Goal: Task Accomplishment & Management: Manage account settings

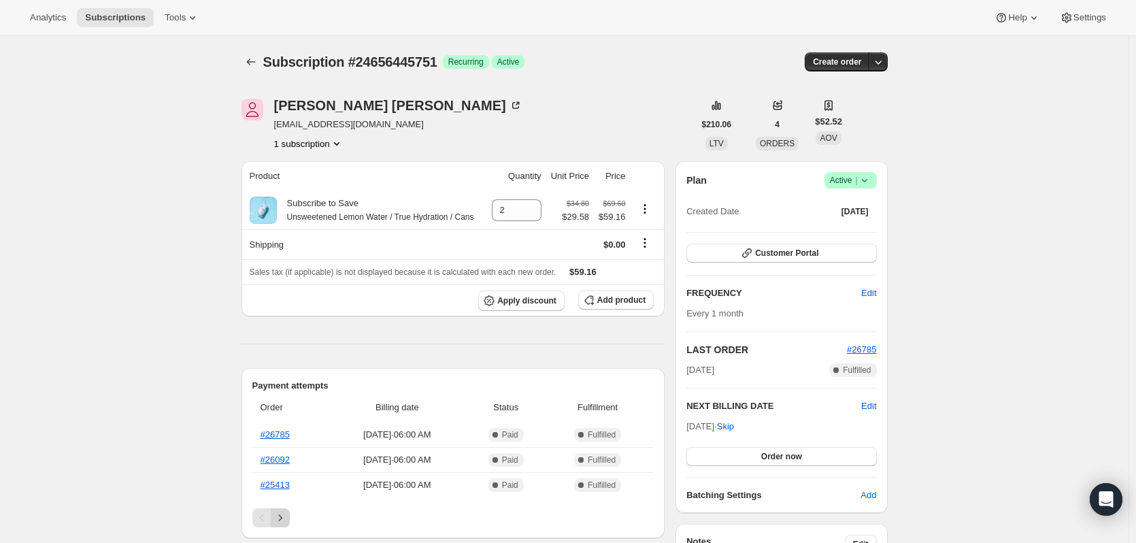
click at [283, 522] on icon "Next" at bounding box center [280, 518] width 14 height 14
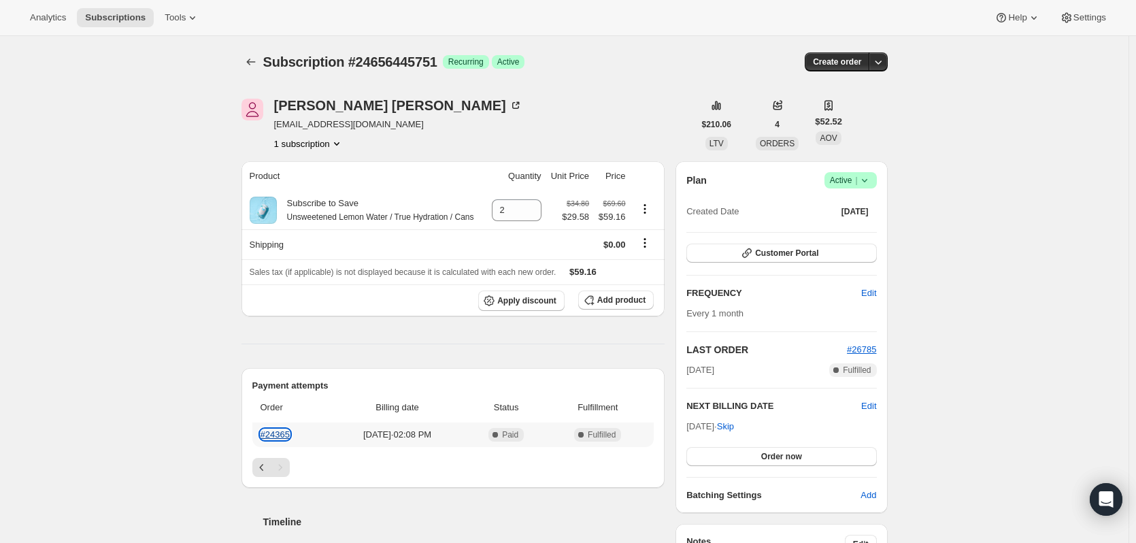
click at [271, 437] on link "#24365" at bounding box center [275, 434] width 29 height 10
click at [262, 465] on icon "Previous" at bounding box center [262, 467] width 14 height 14
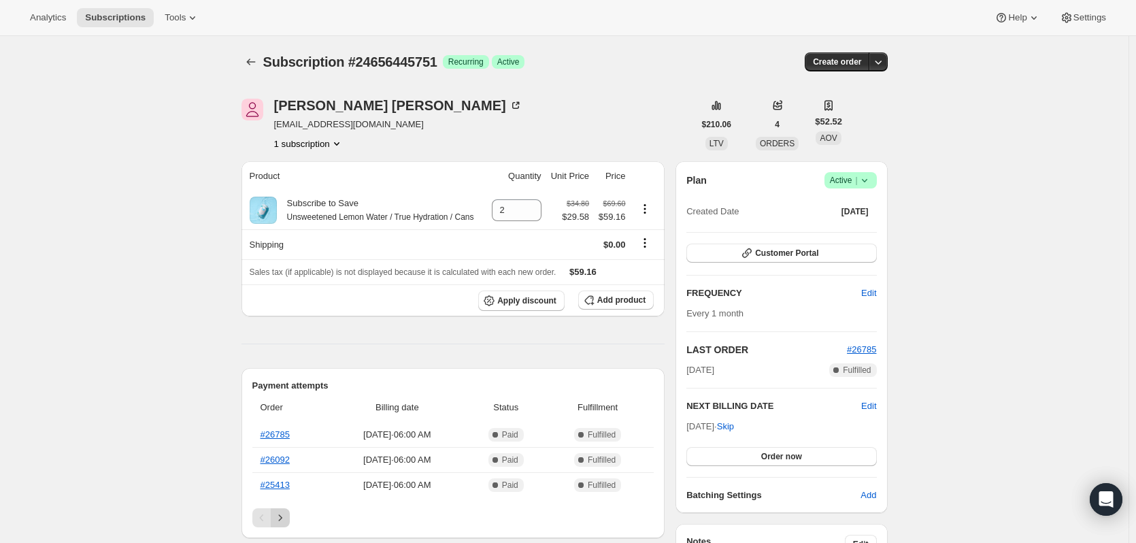
click at [290, 518] on button "Next" at bounding box center [280, 517] width 19 height 19
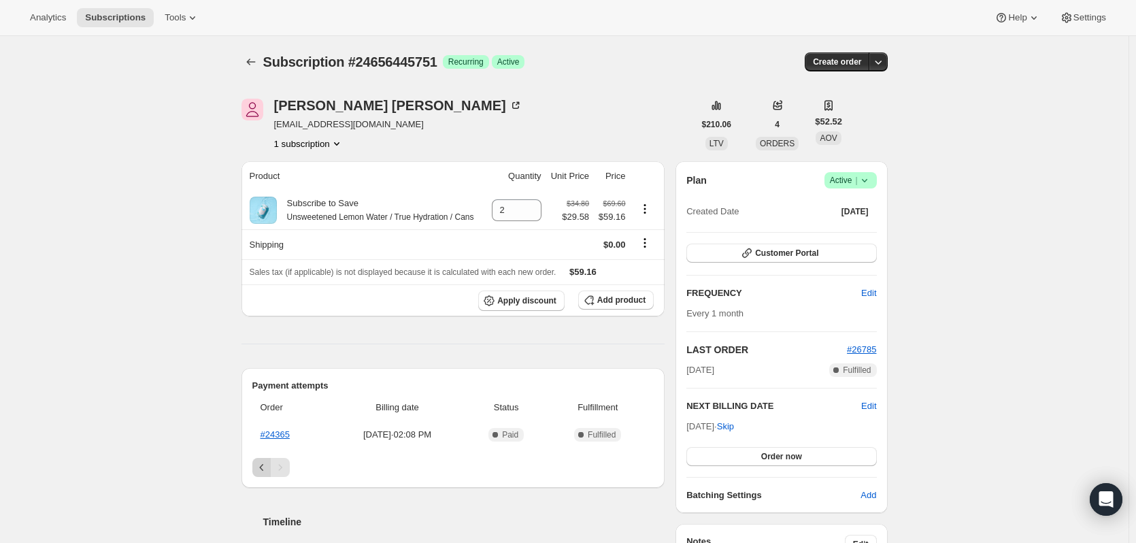
click at [265, 464] on icon "Previous" at bounding box center [262, 467] width 14 height 14
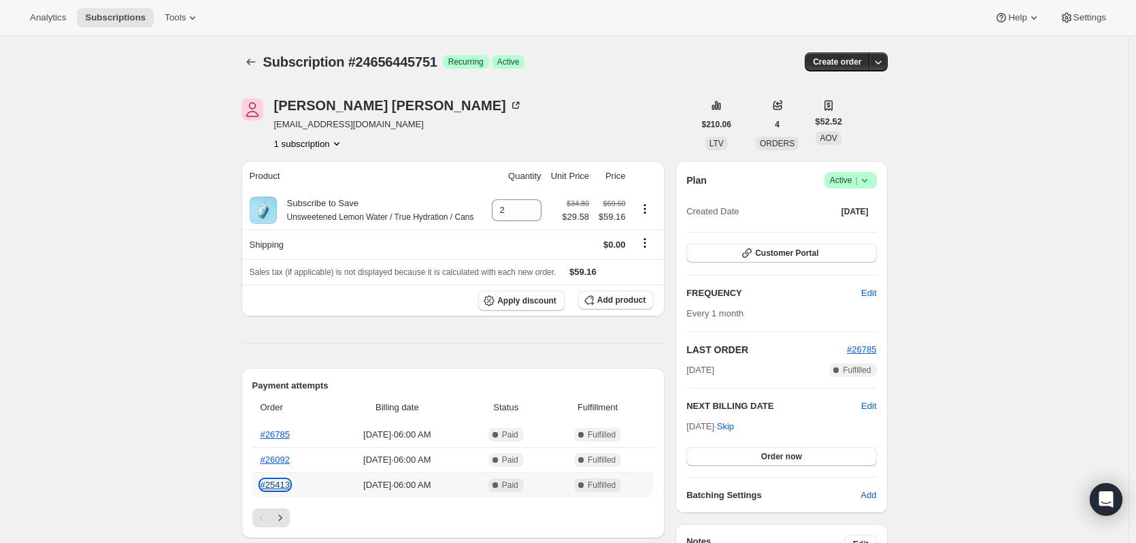
click at [284, 484] on link "#25413" at bounding box center [275, 485] width 29 height 10
click at [274, 458] on link "#26092" at bounding box center [275, 459] width 29 height 10
click at [270, 436] on link "#26785" at bounding box center [275, 434] width 29 height 10
click at [282, 517] on icon "Next" at bounding box center [279, 517] width 3 height 6
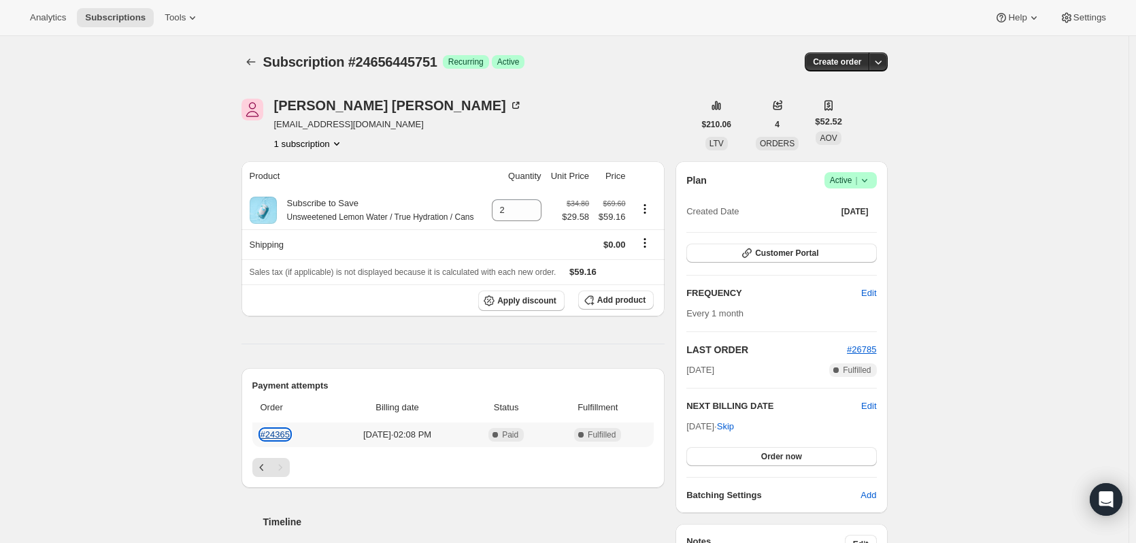
click at [279, 429] on link "#24365" at bounding box center [275, 434] width 29 height 10
click at [265, 469] on icon "Previous" at bounding box center [262, 467] width 14 height 14
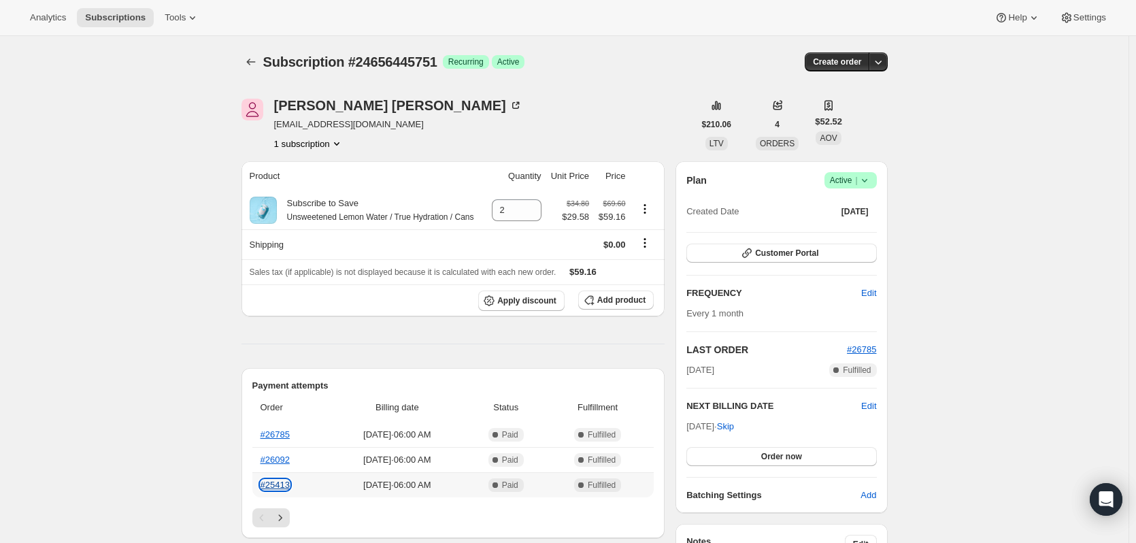
click at [282, 485] on link "#25413" at bounding box center [275, 485] width 29 height 10
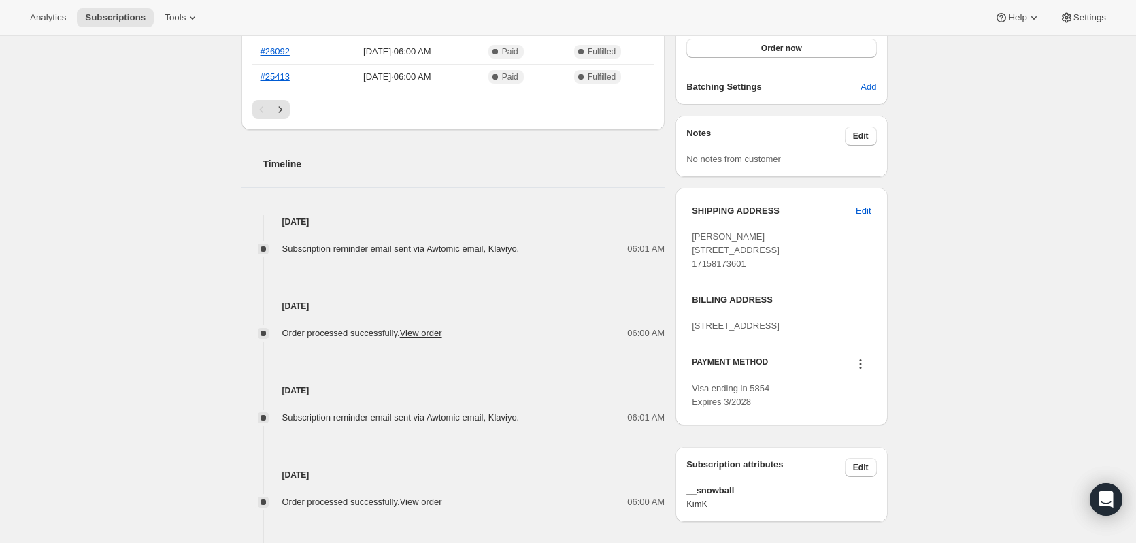
scroll to position [68, 0]
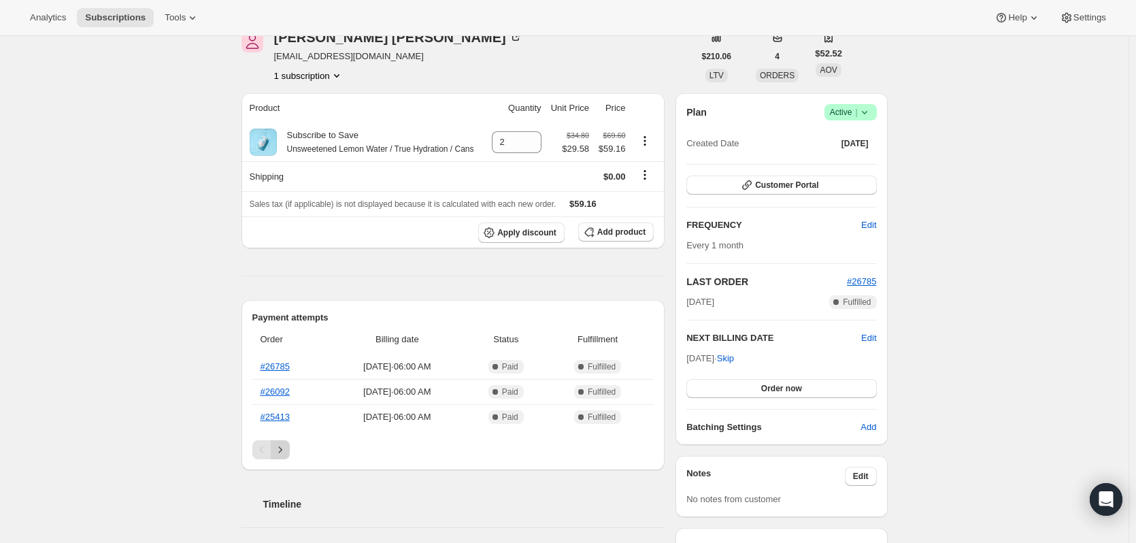
click at [284, 444] on icon "Next" at bounding box center [280, 450] width 14 height 14
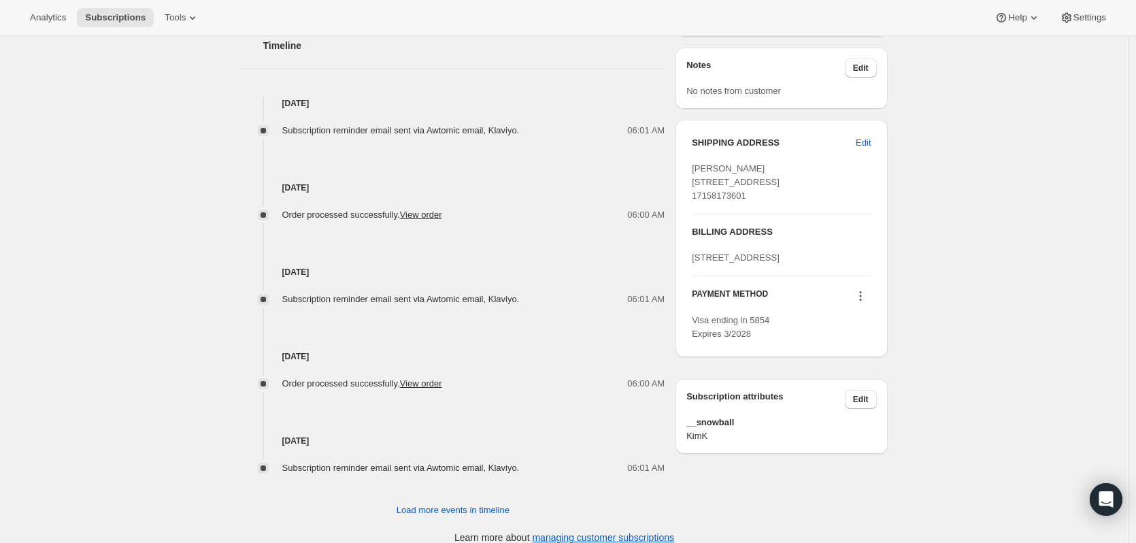
scroll to position [490, 0]
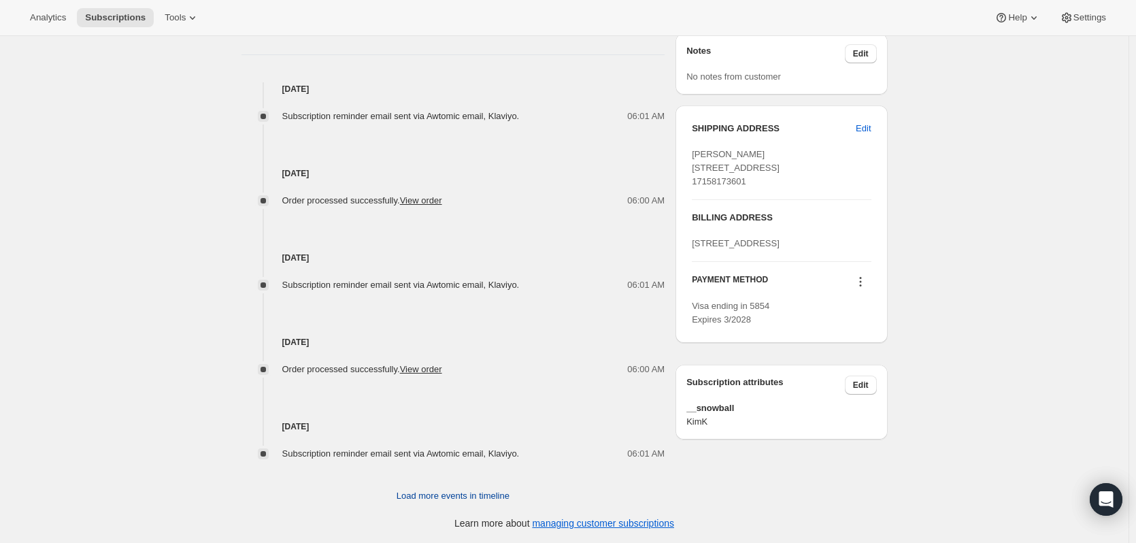
click at [497, 500] on span "Load more events in timeline" at bounding box center [453, 496] width 113 height 14
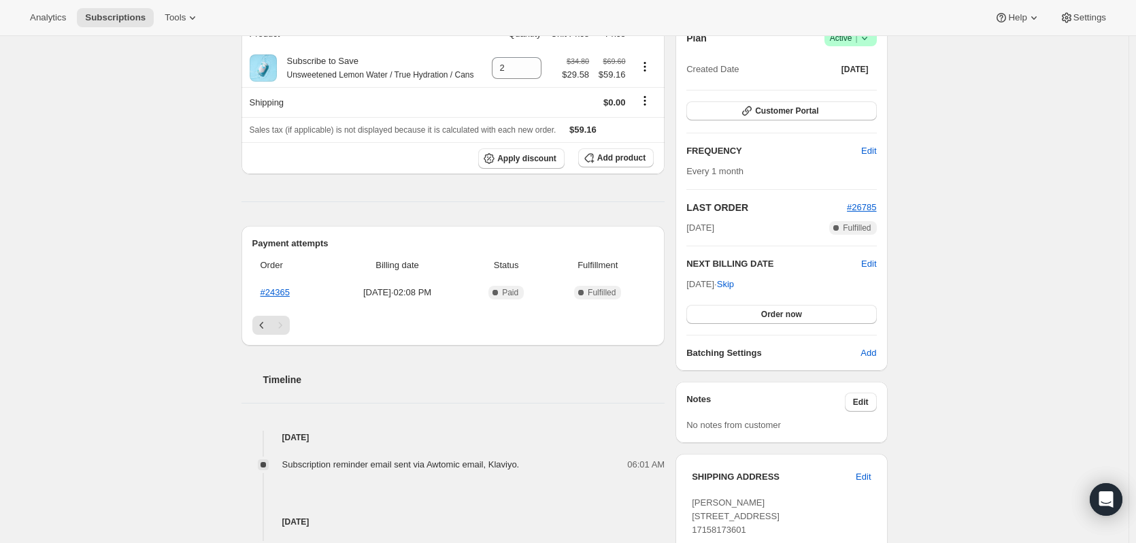
scroll to position [0, 0]
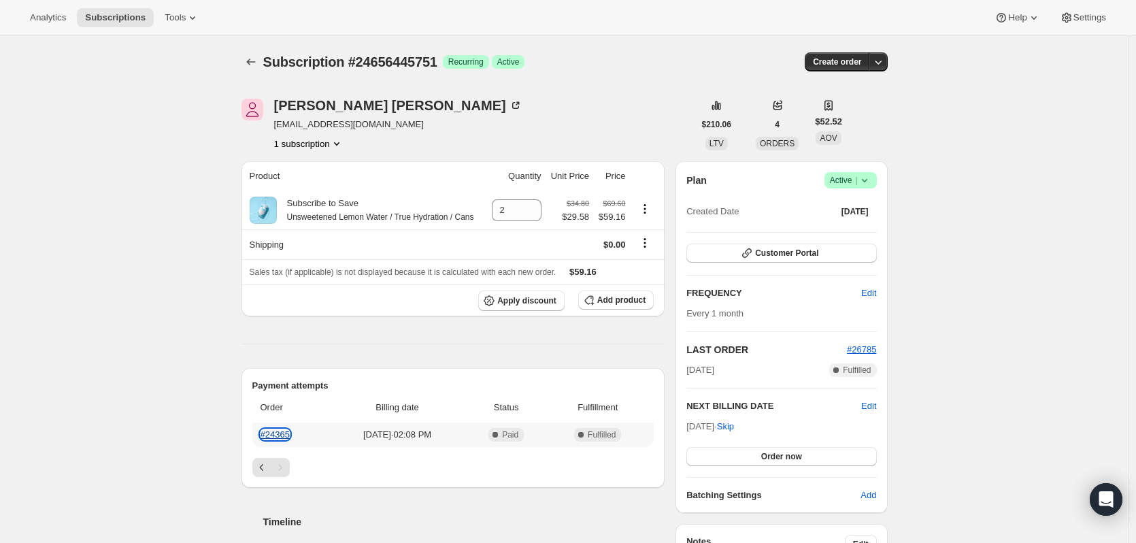
click at [280, 435] on link "#24365" at bounding box center [275, 434] width 29 height 10
click at [269, 463] on icon "Previous" at bounding box center [262, 467] width 14 height 14
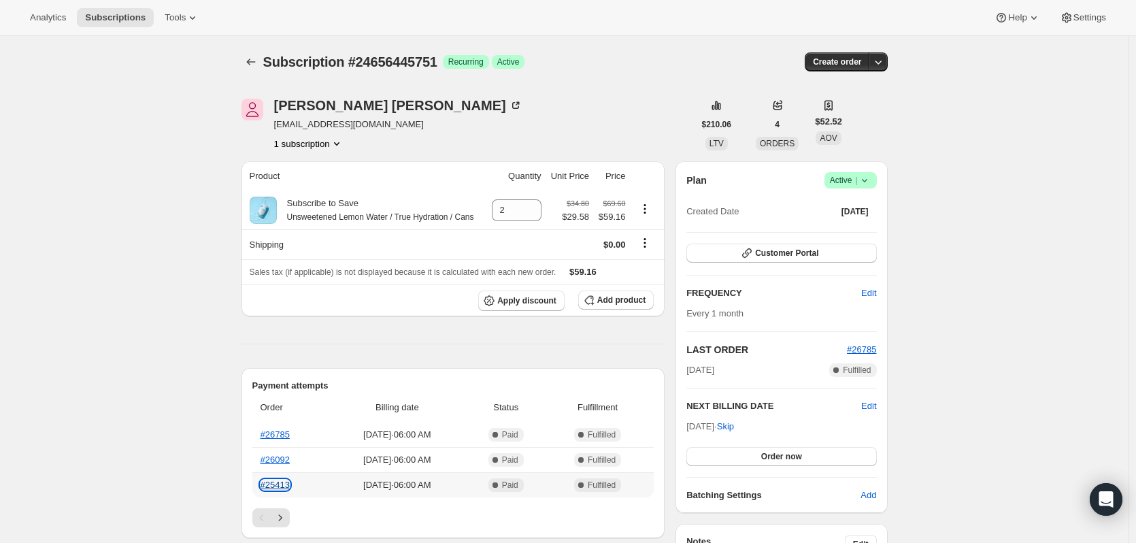
click at [286, 484] on link "#25413" at bounding box center [275, 485] width 29 height 10
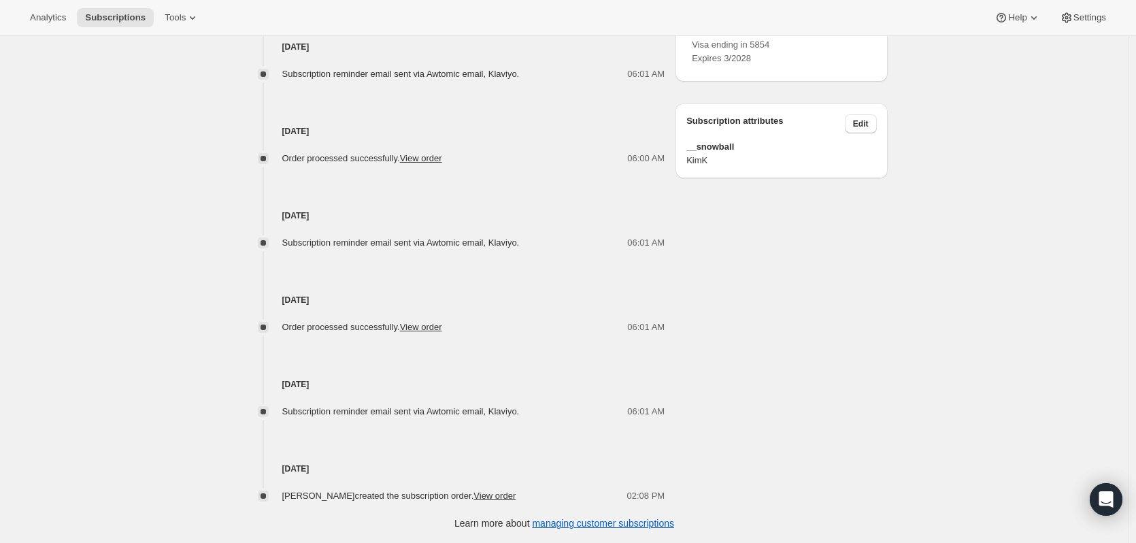
scroll to position [207, 0]
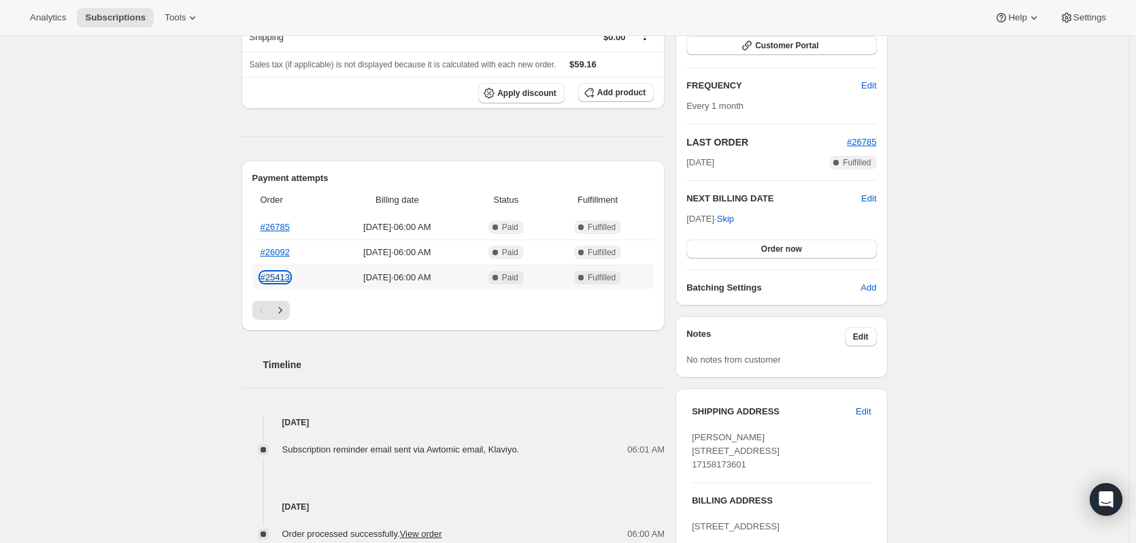
click at [282, 278] on link "#25413" at bounding box center [275, 277] width 29 height 10
click at [292, 322] on div "Payment attempts Order Billing date Status Fulfillment #26785 Aug 27, 2025 · 06…" at bounding box center [453, 246] width 424 height 170
click at [286, 315] on icon "Next" at bounding box center [280, 310] width 14 height 14
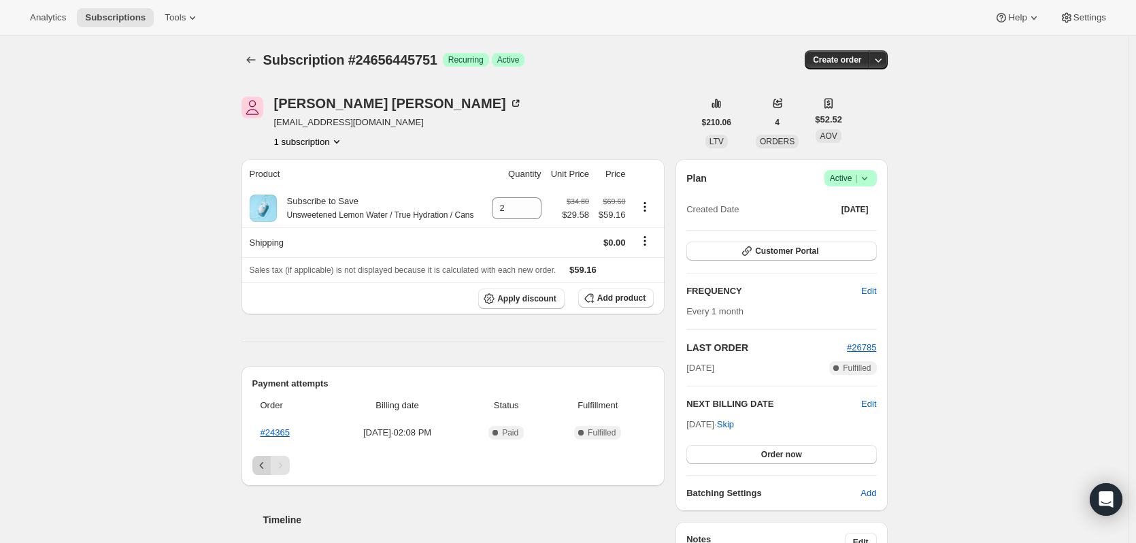
scroll to position [0, 0]
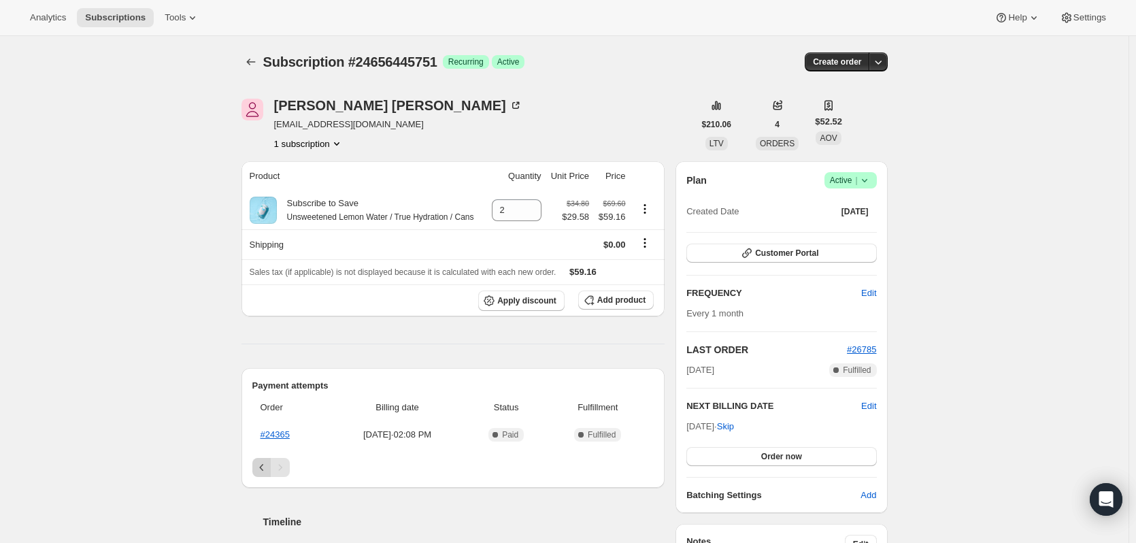
click at [266, 462] on icon "Previous" at bounding box center [262, 467] width 14 height 14
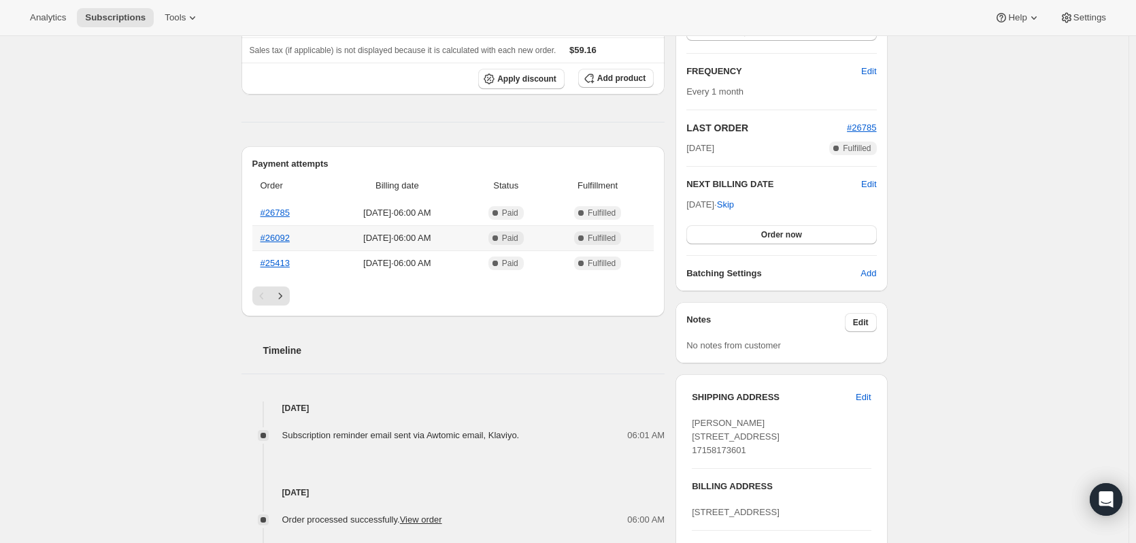
scroll to position [272, 0]
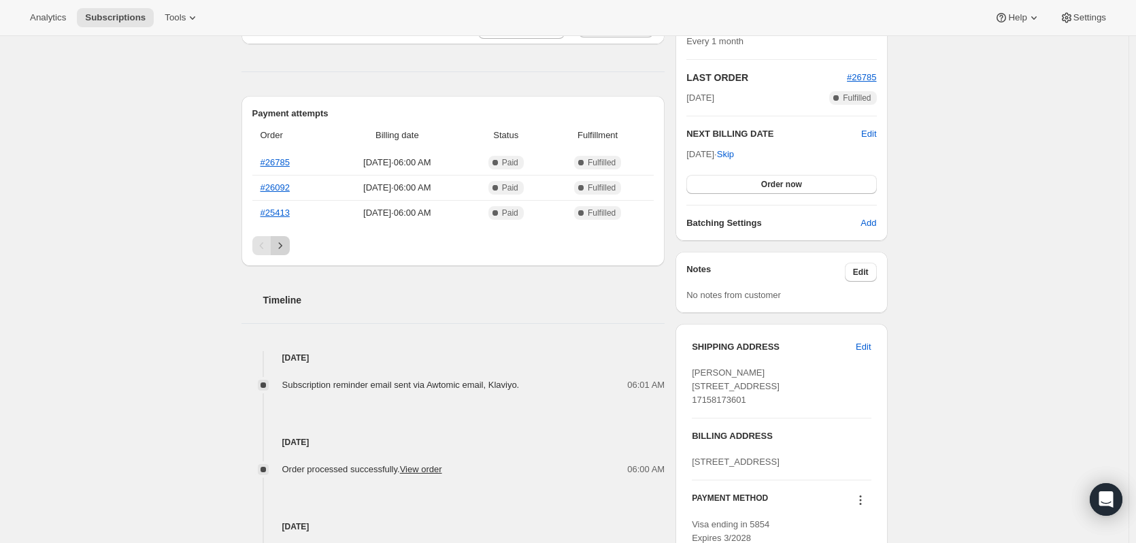
click at [286, 250] on icon "Next" at bounding box center [280, 246] width 14 height 14
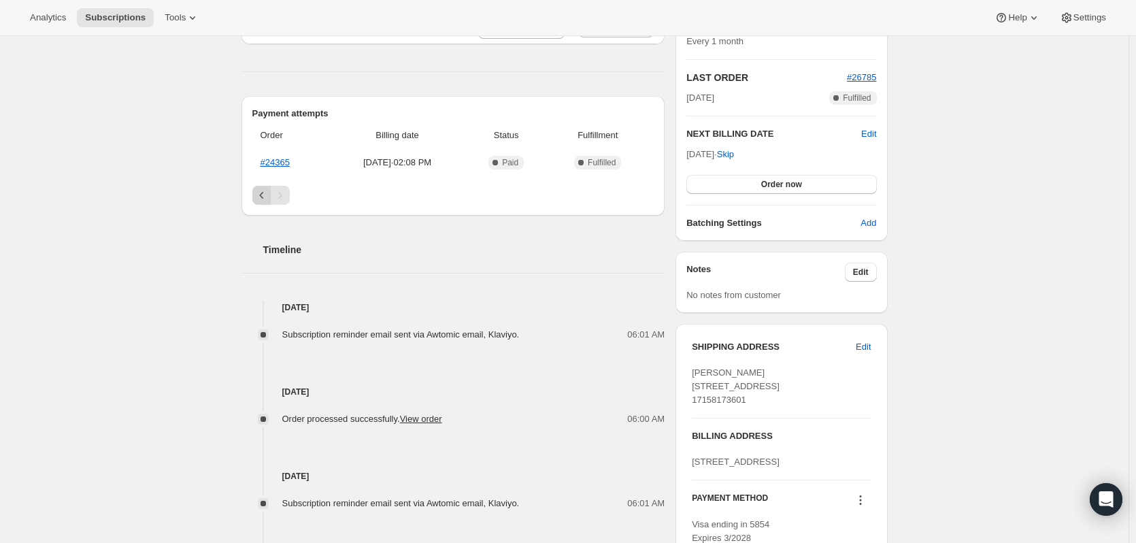
click at [267, 192] on icon "Previous" at bounding box center [262, 195] width 14 height 14
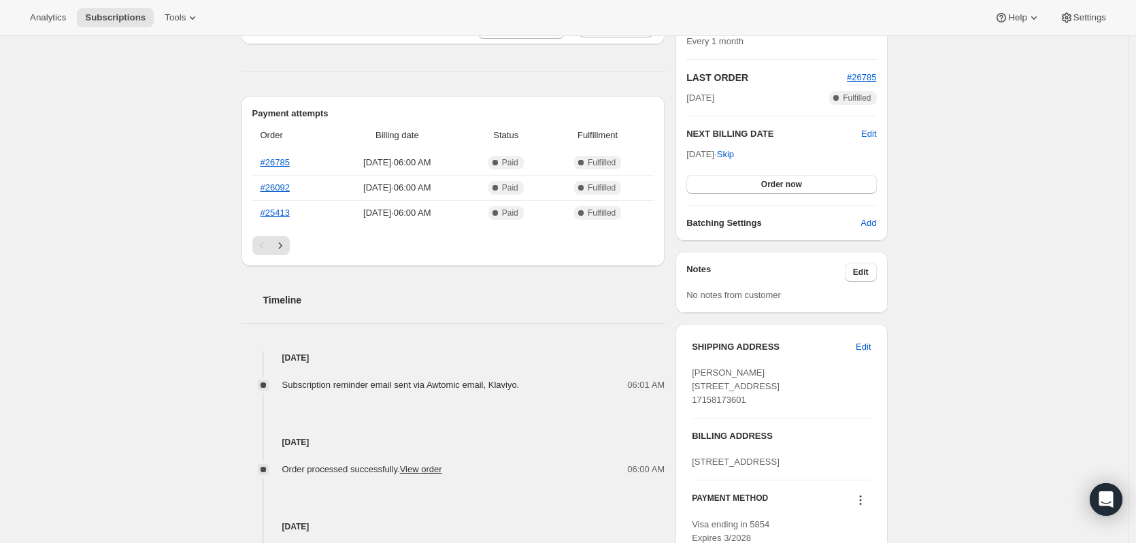
click at [282, 235] on div "Order Billing date Status Fulfillment #26785 Aug 27, 2025 · 06:00 AM Complete P…" at bounding box center [453, 178] width 402 height 116
click at [286, 246] on icon "Next" at bounding box center [280, 246] width 14 height 14
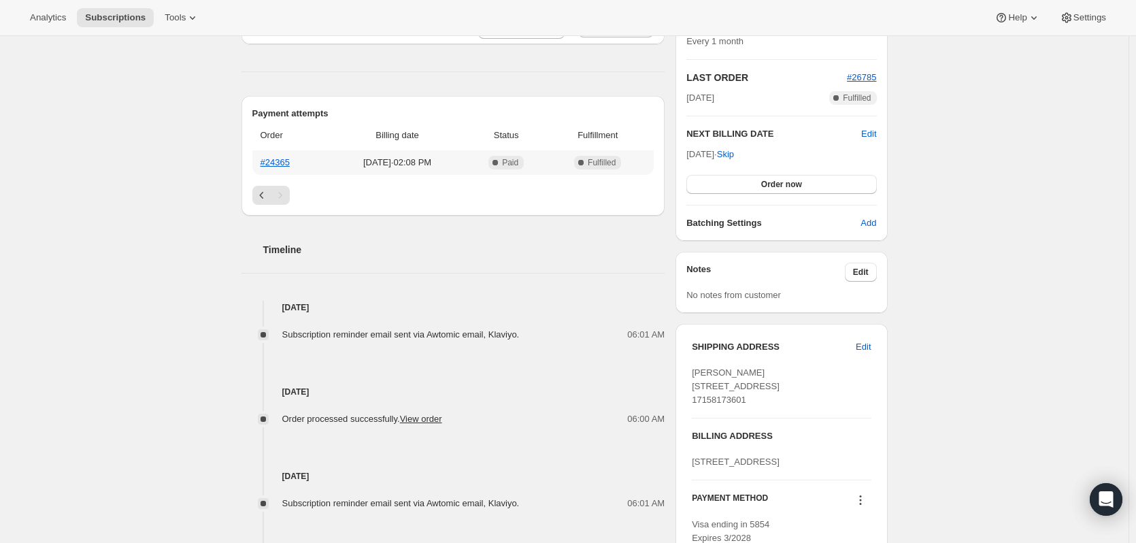
click at [279, 167] on th "#24365" at bounding box center [290, 162] width 76 height 24
click at [260, 195] on icon "Previous" at bounding box center [262, 195] width 14 height 14
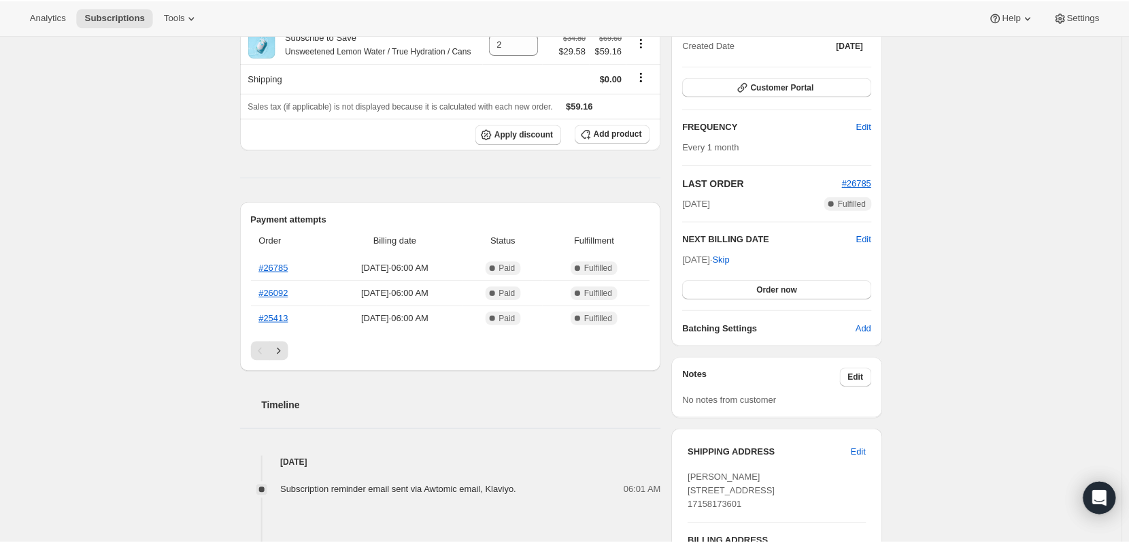
scroll to position [0, 0]
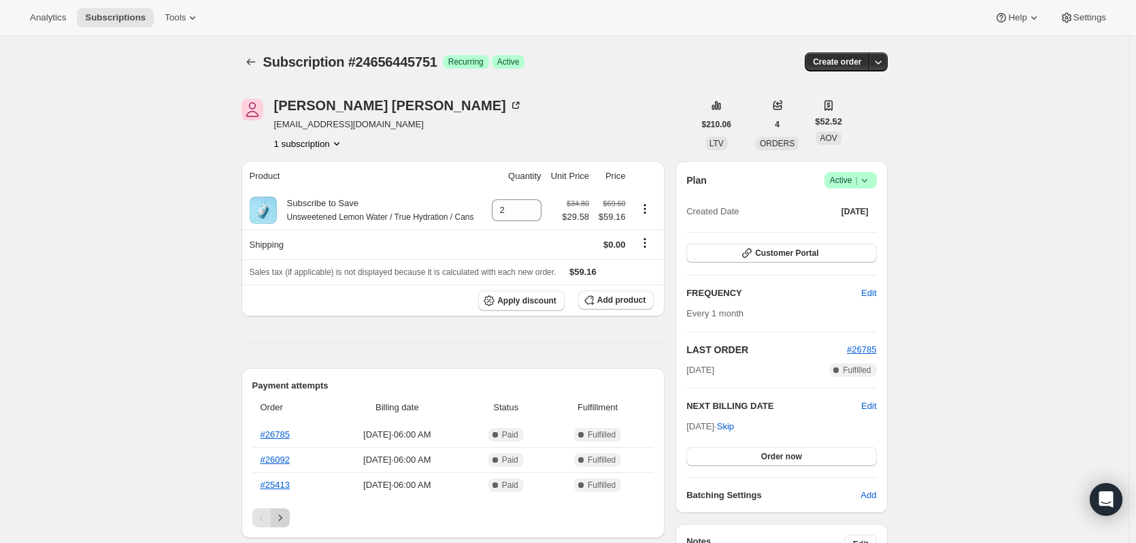
click at [278, 515] on icon "Next" at bounding box center [280, 518] width 14 height 14
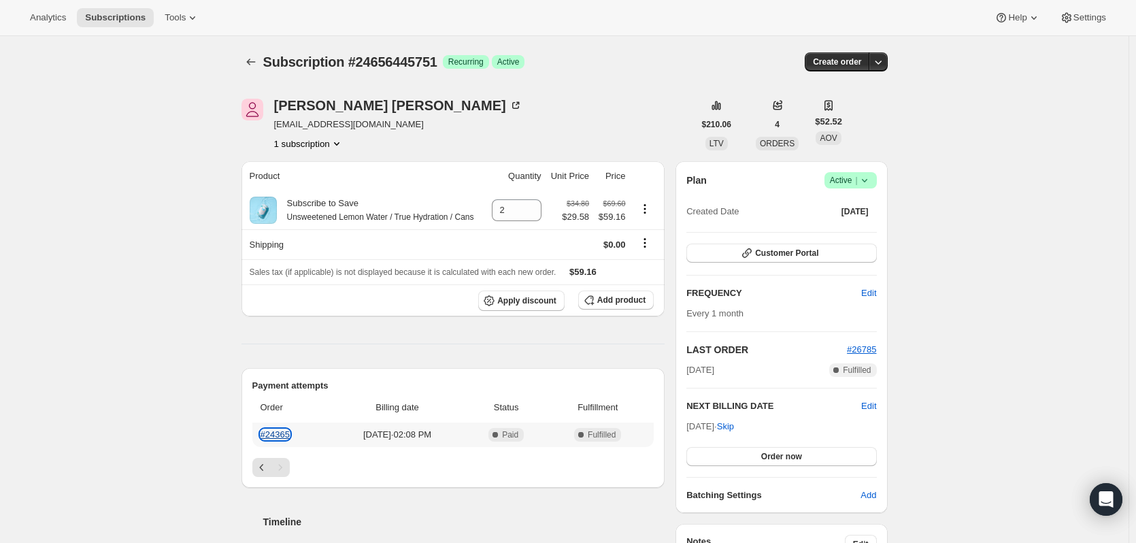
click at [278, 435] on link "#24365" at bounding box center [275, 434] width 29 height 10
click at [264, 469] on icon "Previous" at bounding box center [262, 467] width 14 height 14
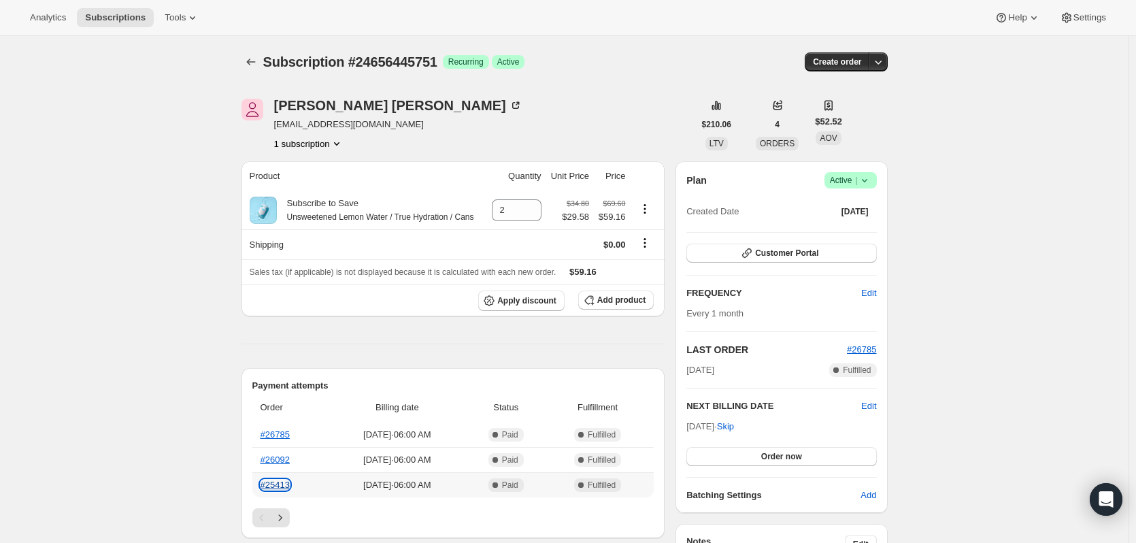
click at [284, 486] on link "#25413" at bounding box center [275, 485] width 29 height 10
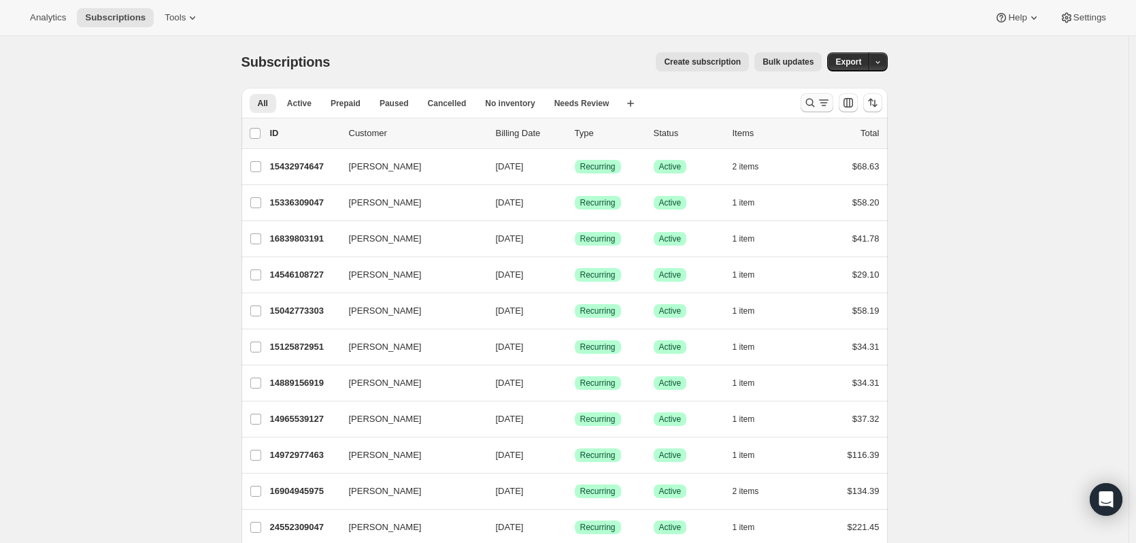
click at [817, 103] on icon "Search and filter results" at bounding box center [810, 103] width 14 height 14
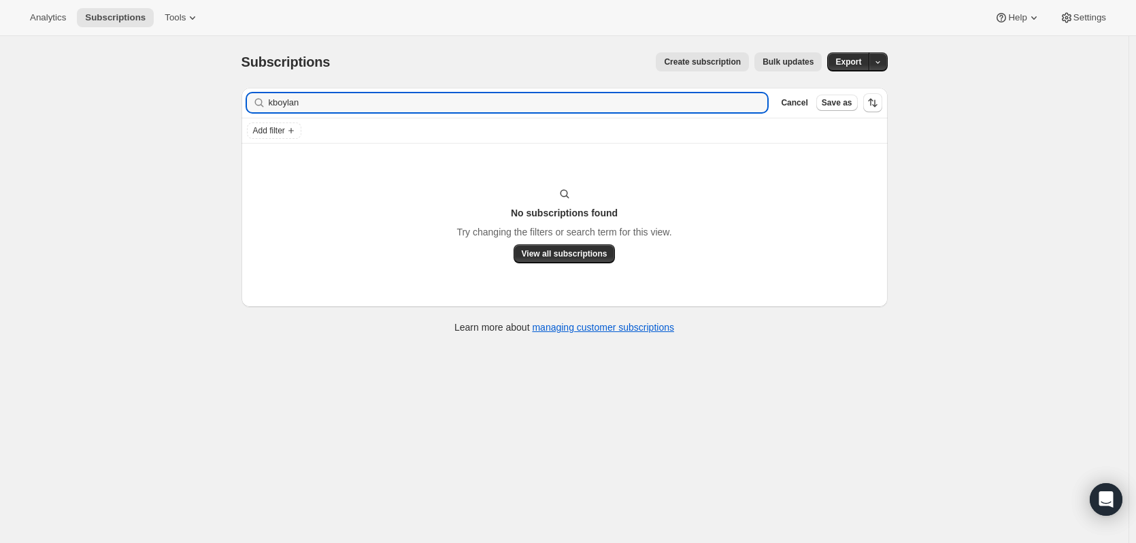
type input "kboylan"
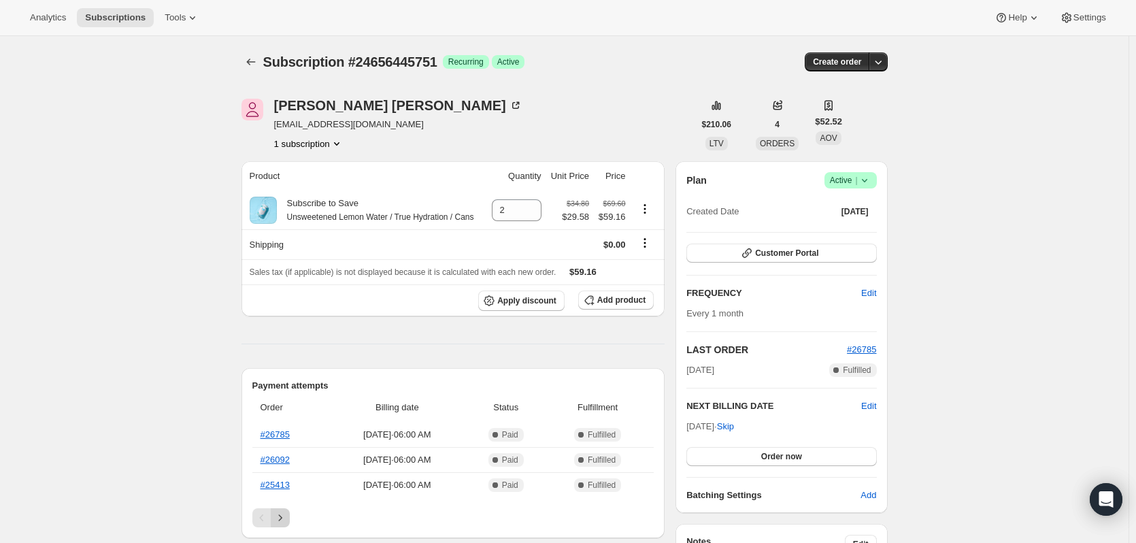
click at [287, 520] on icon "Next" at bounding box center [280, 518] width 14 height 14
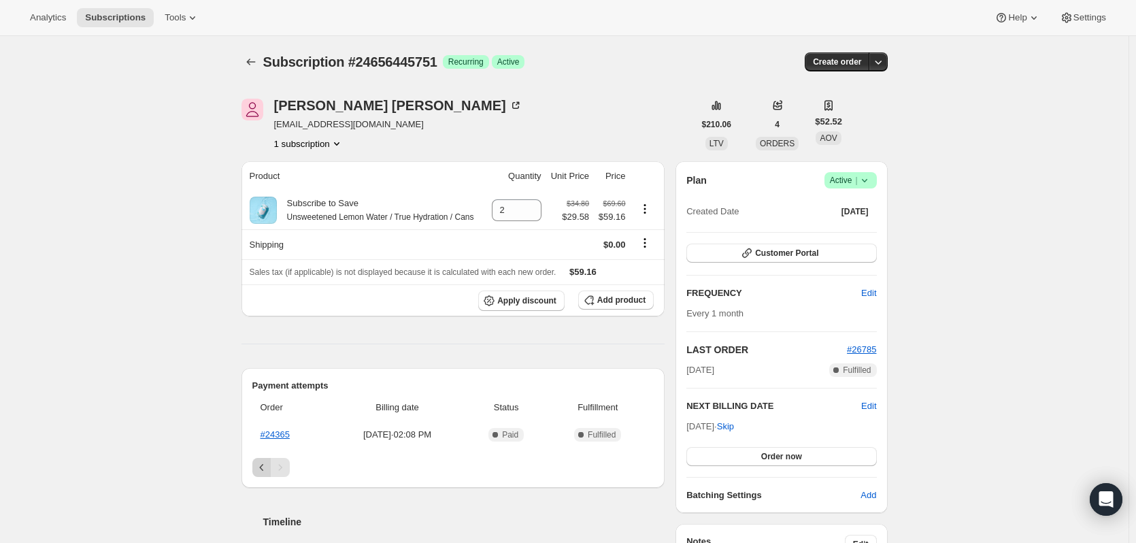
click at [263, 468] on icon "Previous" at bounding box center [261, 467] width 4 height 7
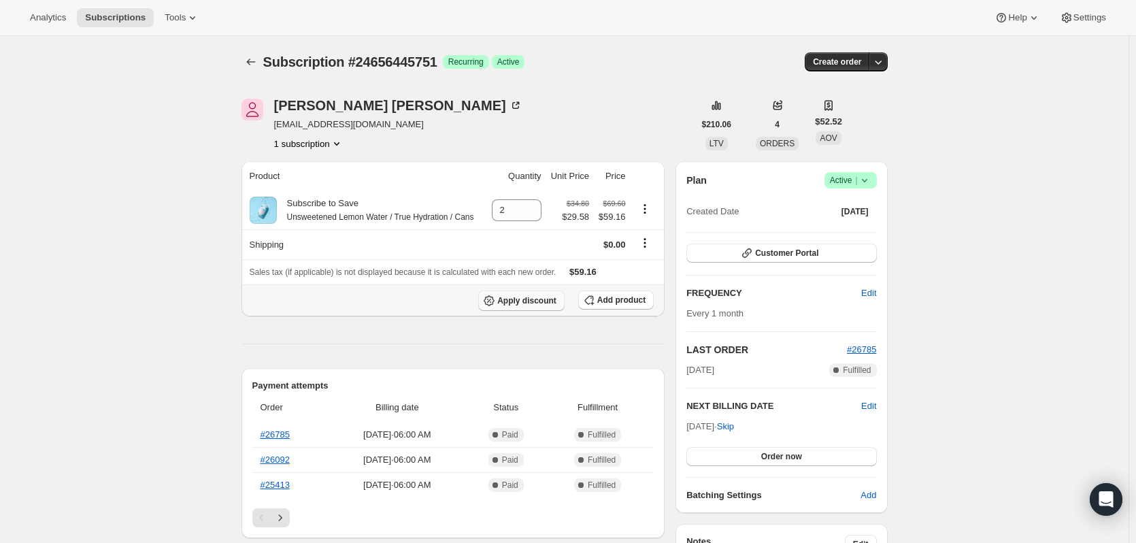
click at [512, 298] on span "Apply discount" at bounding box center [526, 300] width 59 height 11
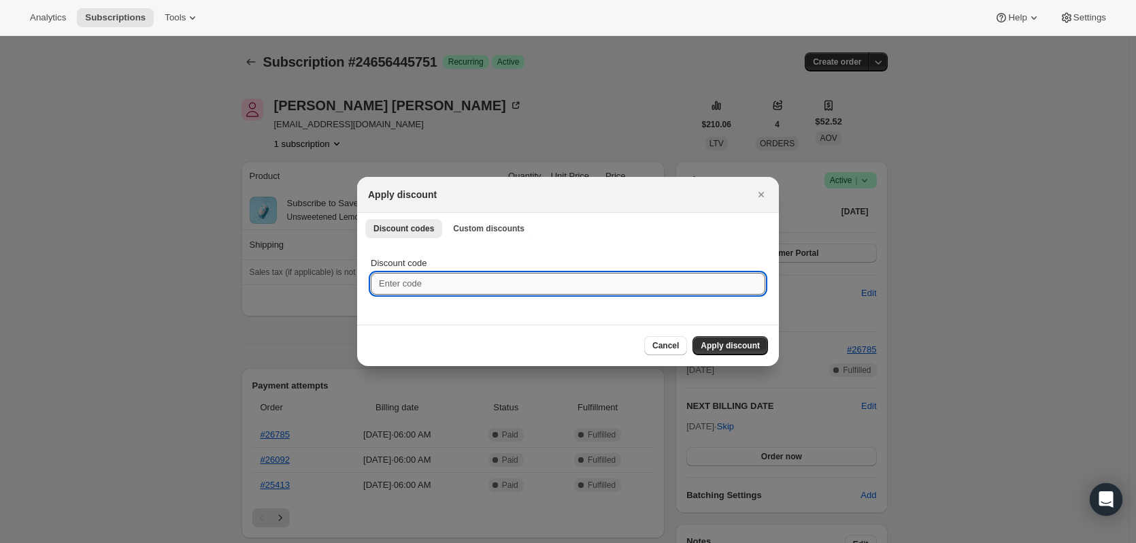
click at [481, 284] on input "Discount code" at bounding box center [568, 284] width 394 height 22
click at [434, 278] on input "Discount code" at bounding box center [568, 284] width 394 height 22
paste input "kboylan"
type input "kboylan"
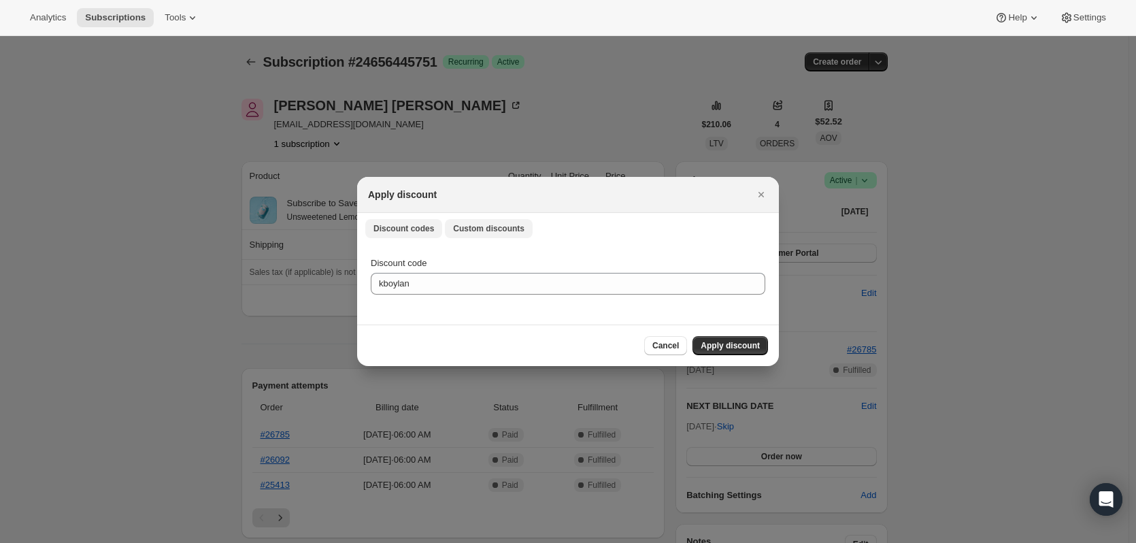
click at [511, 233] on span "Custom discounts" at bounding box center [488, 228] width 71 height 11
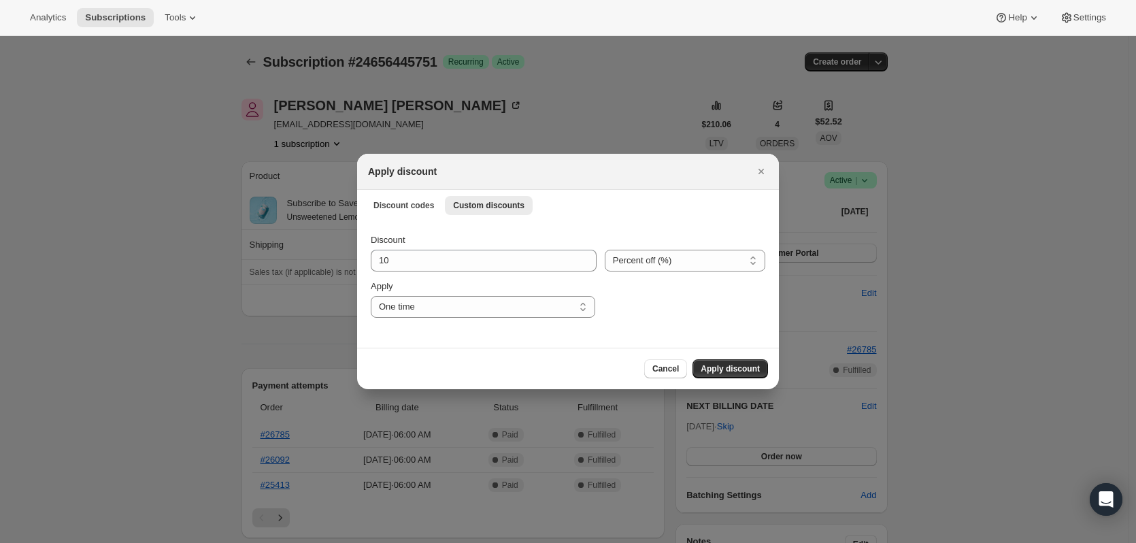
click at [491, 273] on div "Discount 10 Percent off (%) Amount off ($) Percent off (%) Apply One time Speci…" at bounding box center [568, 275] width 394 height 84
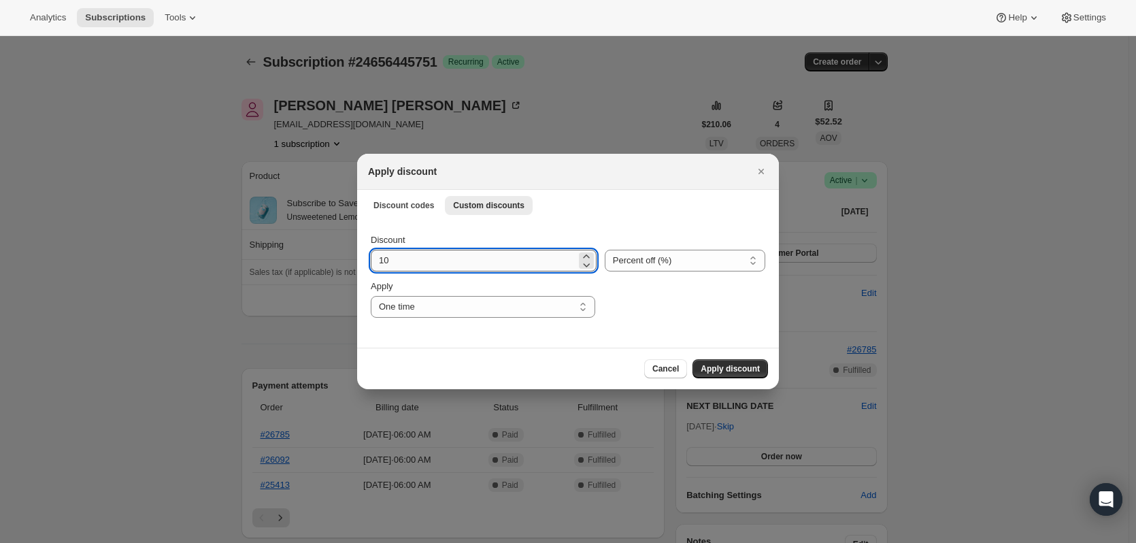
click at [499, 258] on input "10" at bounding box center [473, 261] width 205 height 22
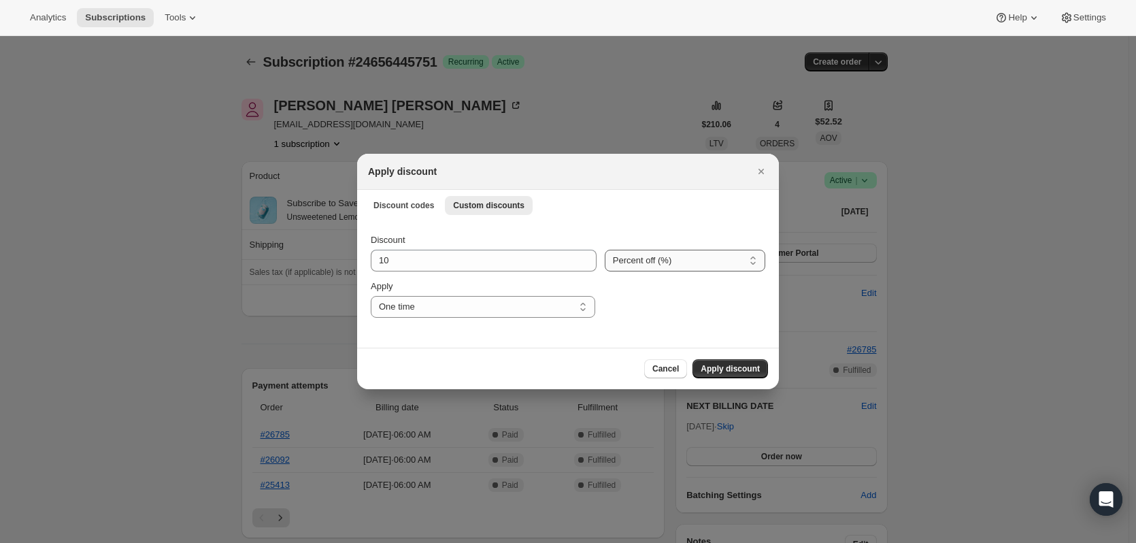
drag, startPoint x: 737, startPoint y: 263, endPoint x: 726, endPoint y: 263, distance: 10.2
click at [733, 263] on select "Percent off (%) Amount off ($)" at bounding box center [685, 261] width 161 height 22
select select "fixed"
click at [605, 250] on select "Percent off (%) Amount off ($)" at bounding box center [685, 261] width 161 height 22
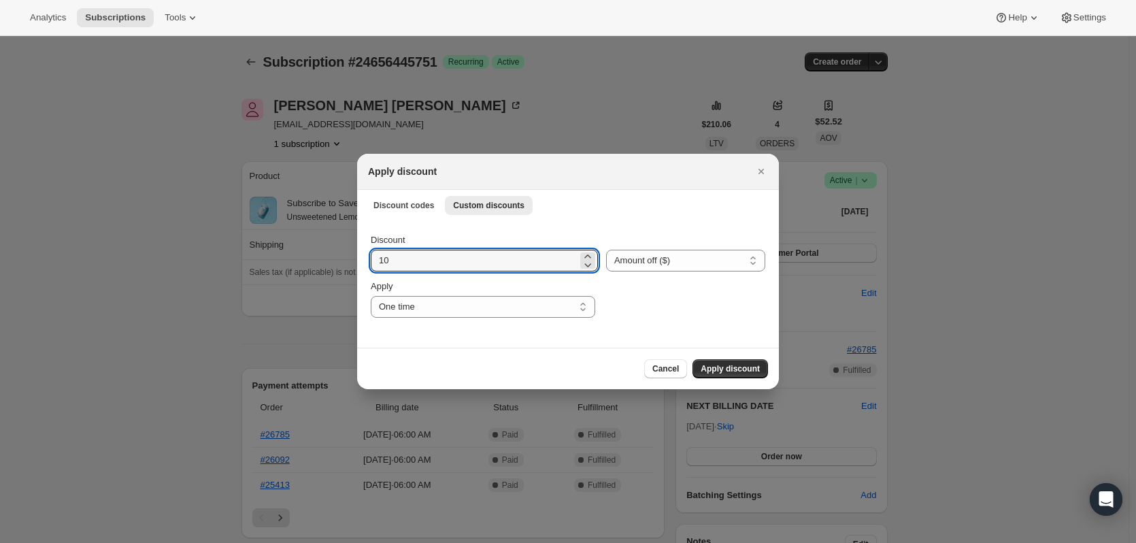
drag, startPoint x: 516, startPoint y: 264, endPoint x: 278, endPoint y: 260, distance: 237.4
type input "1"
type input ".1"
click at [490, 295] on div "Apply One time Specify instances... Indefinitely One time" at bounding box center [483, 299] width 224 height 38
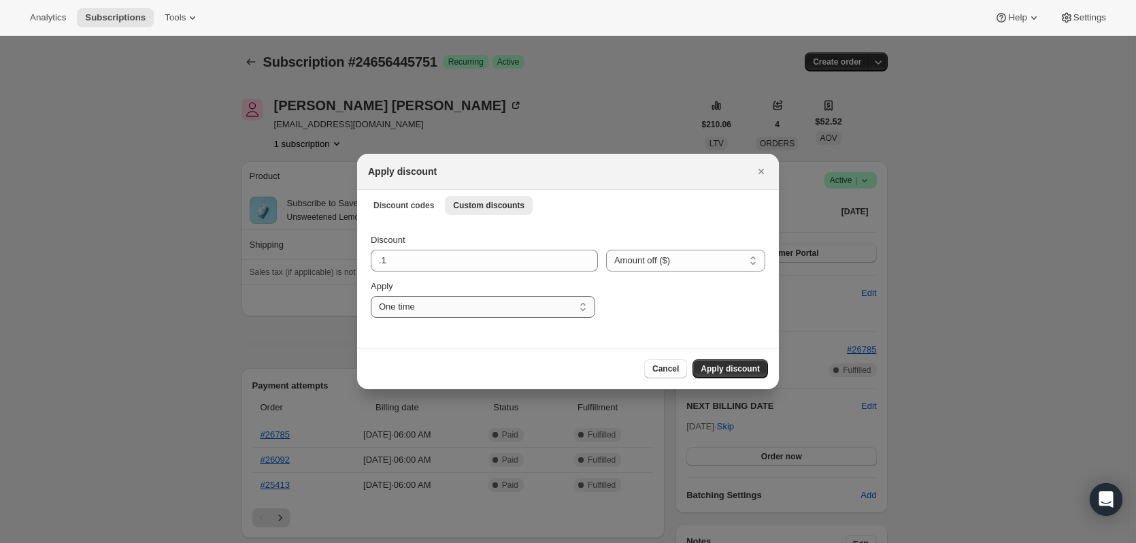
click at [477, 312] on select "One time Specify instances... Indefinitely" at bounding box center [483, 307] width 224 height 22
select select "indefinitely"
click at [371, 296] on select "One time Specify instances... Indefinitely" at bounding box center [483, 307] width 224 height 22
click at [690, 319] on div "Discount .1 Percent off (%) Amount off ($) Amount off ($) Apply One time Specif…" at bounding box center [568, 284] width 422 height 128
click at [715, 367] on span "Apply discount" at bounding box center [730, 368] width 59 height 11
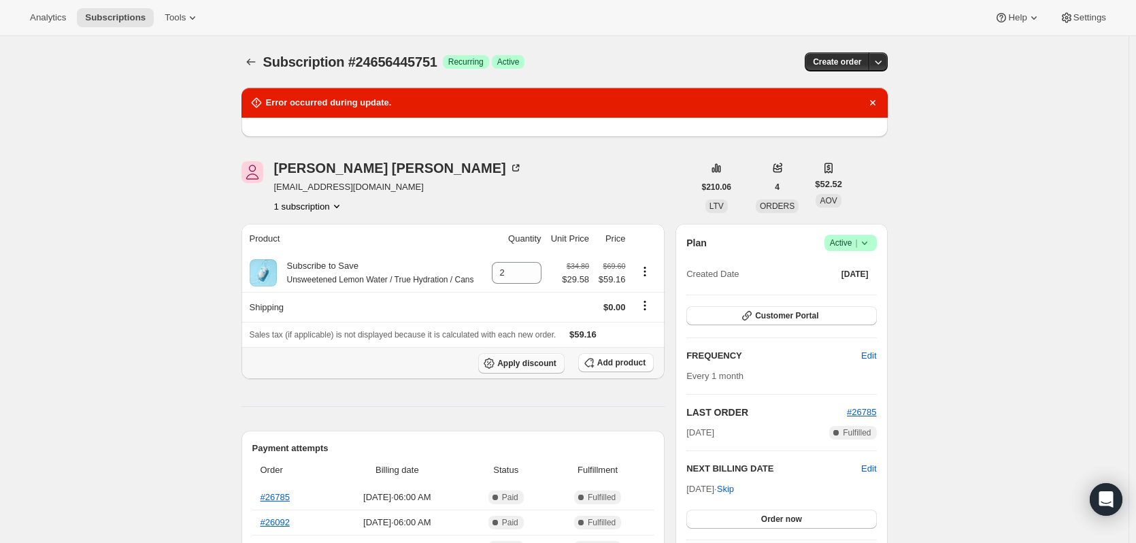
click at [530, 363] on span "Apply discount" at bounding box center [526, 363] width 59 height 11
select select "fixed"
select select "indefinitely"
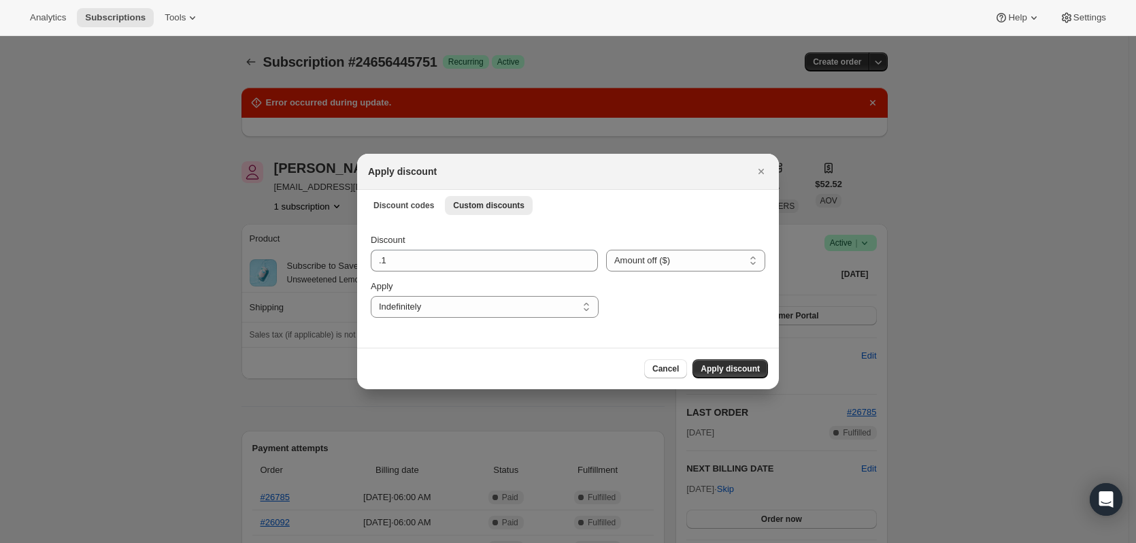
click at [379, 186] on div "Apply discount" at bounding box center [568, 172] width 422 height 36
click at [399, 205] on span "Discount codes" at bounding box center [403, 205] width 61 height 11
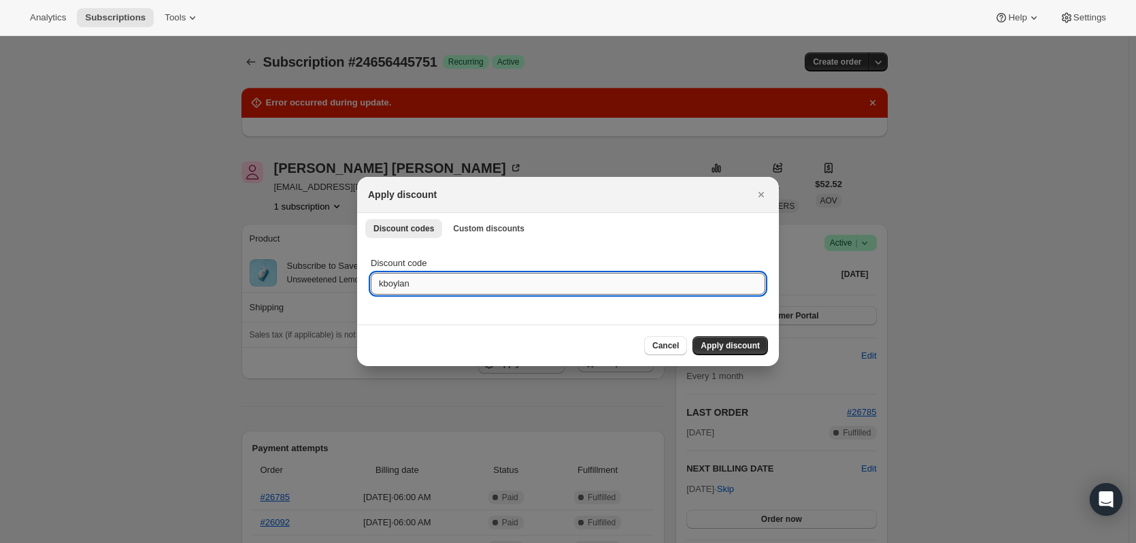
click at [435, 288] on input "kboylan" at bounding box center [568, 284] width 394 height 22
click at [747, 348] on span "Apply discount" at bounding box center [730, 345] width 59 height 11
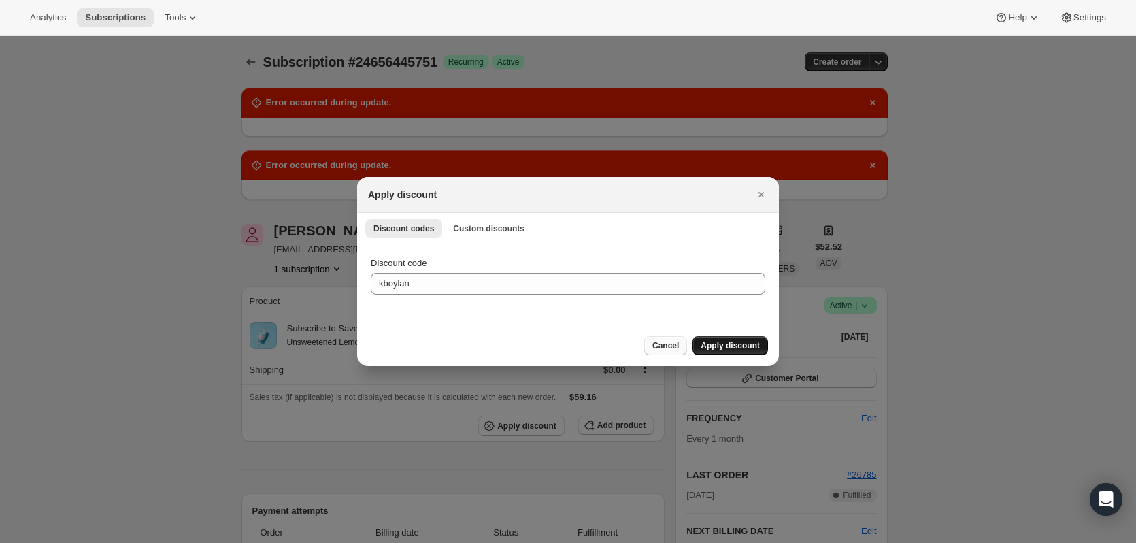
click at [677, 340] on button "Cancel" at bounding box center [665, 345] width 43 height 19
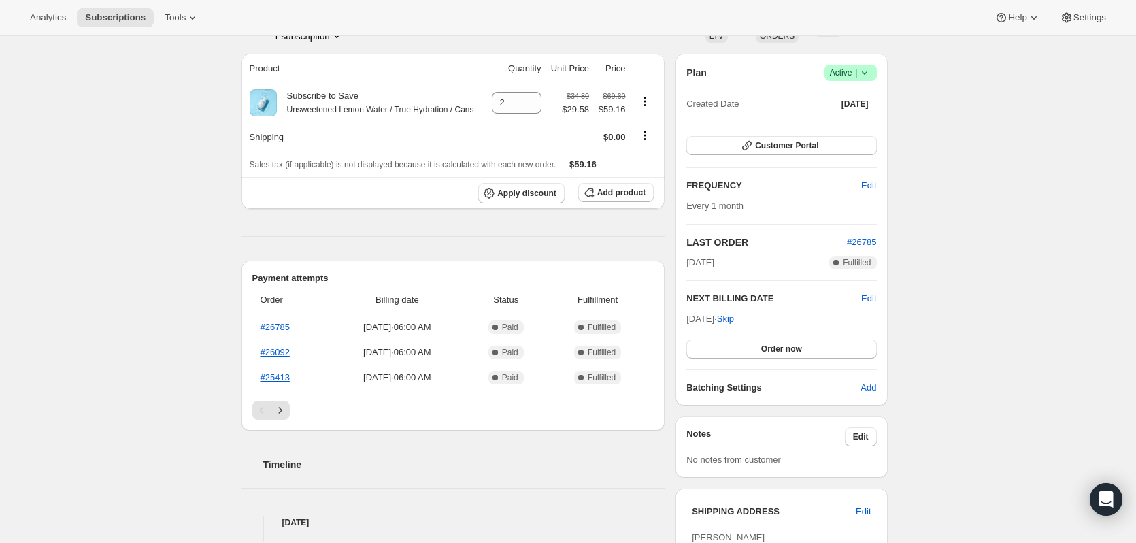
scroll to position [68, 0]
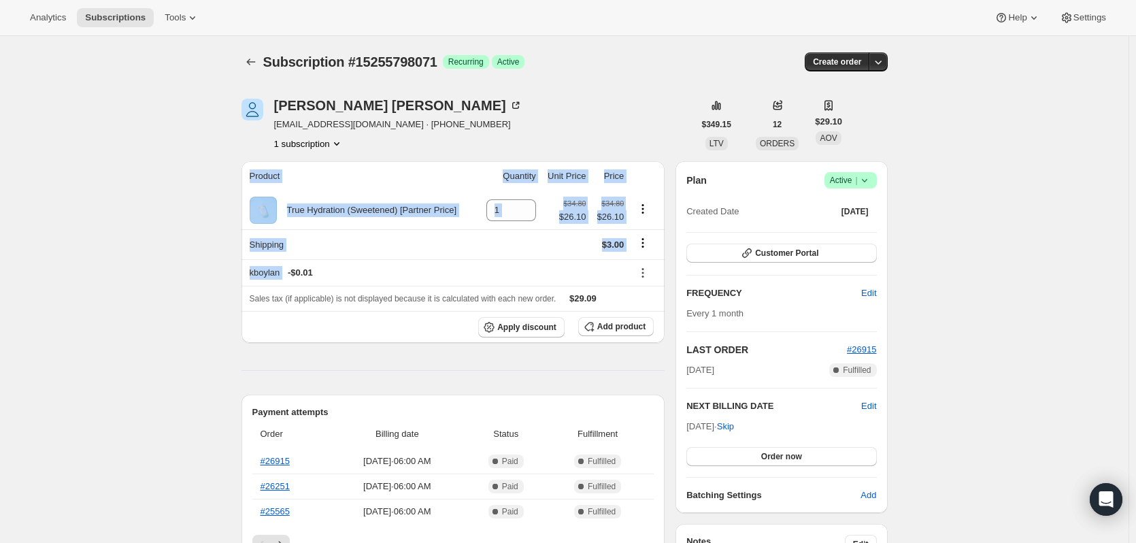
drag, startPoint x: 339, startPoint y: 273, endPoint x: 239, endPoint y: 275, distance: 100.7
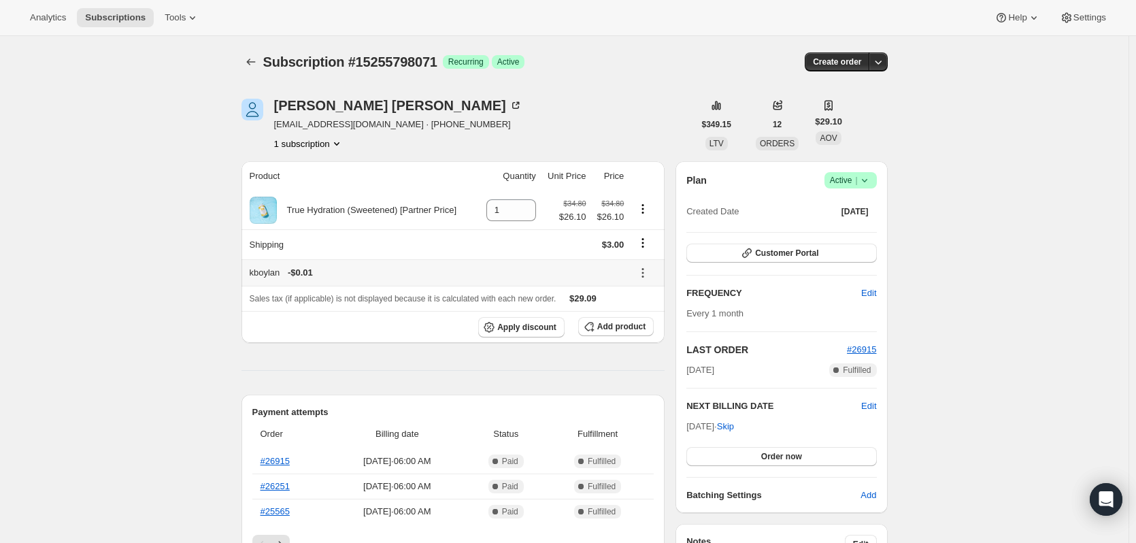
click at [304, 280] on th "kboylan - $0.01" at bounding box center [434, 272] width 387 height 27
drag, startPoint x: 284, startPoint y: 275, endPoint x: 252, endPoint y: 273, distance: 31.3
click at [252, 273] on div "kboylan - $0.01" at bounding box center [437, 273] width 375 height 14
copy div "kboylan"
click at [363, 317] on div "Apply discount Add product" at bounding box center [453, 327] width 407 height 20
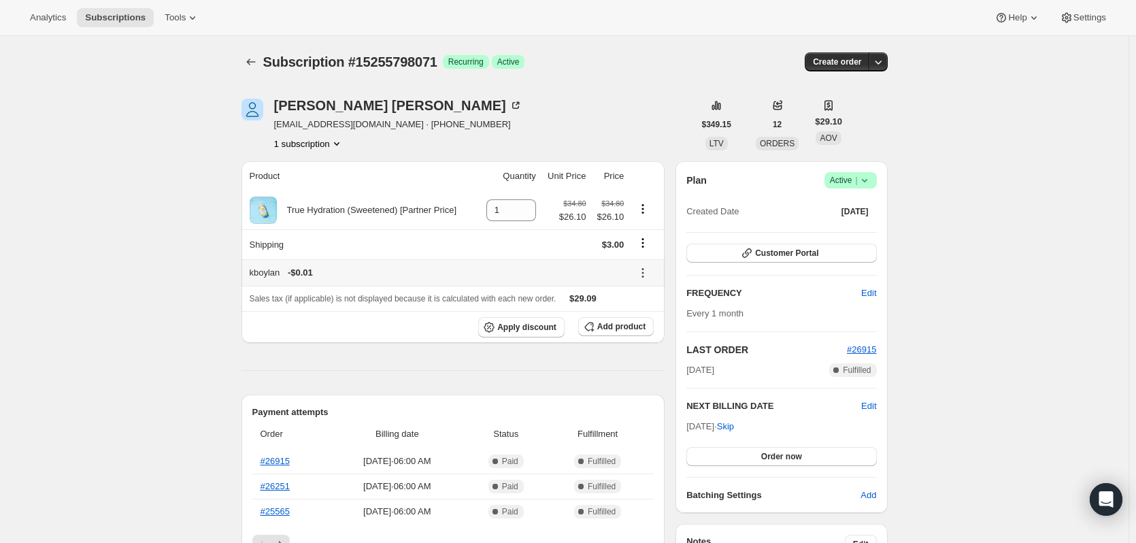
click at [648, 271] on icon at bounding box center [643, 273] width 14 height 14
drag, startPoint x: 280, startPoint y: 273, endPoint x: 250, endPoint y: 270, distance: 30.7
click at [250, 270] on th "kboylan - $0.01" at bounding box center [434, 272] width 387 height 27
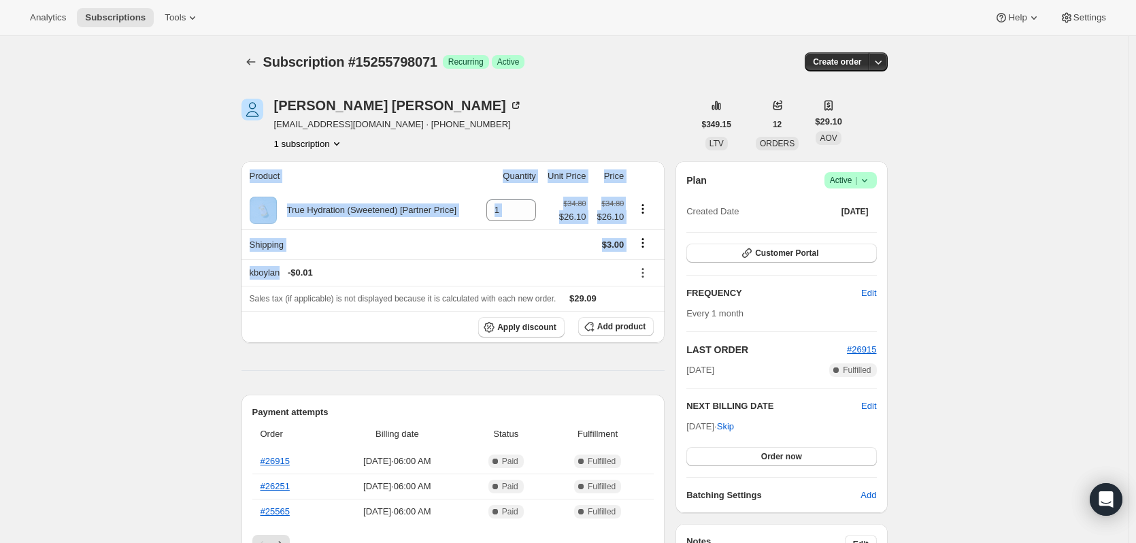
drag, startPoint x: 283, startPoint y: 272, endPoint x: 239, endPoint y: 272, distance: 43.5
click at [280, 274] on div "kboylan - $0.01" at bounding box center [437, 273] width 375 height 14
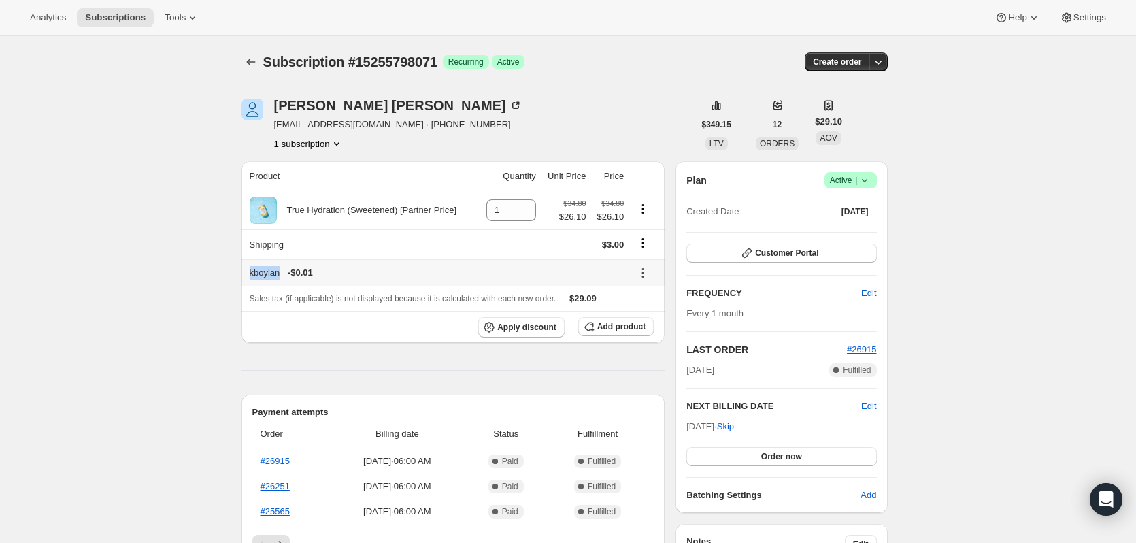
drag, startPoint x: 283, startPoint y: 272, endPoint x: 250, endPoint y: 275, distance: 33.4
click at [250, 275] on th "kboylan - $0.01" at bounding box center [434, 272] width 387 height 27
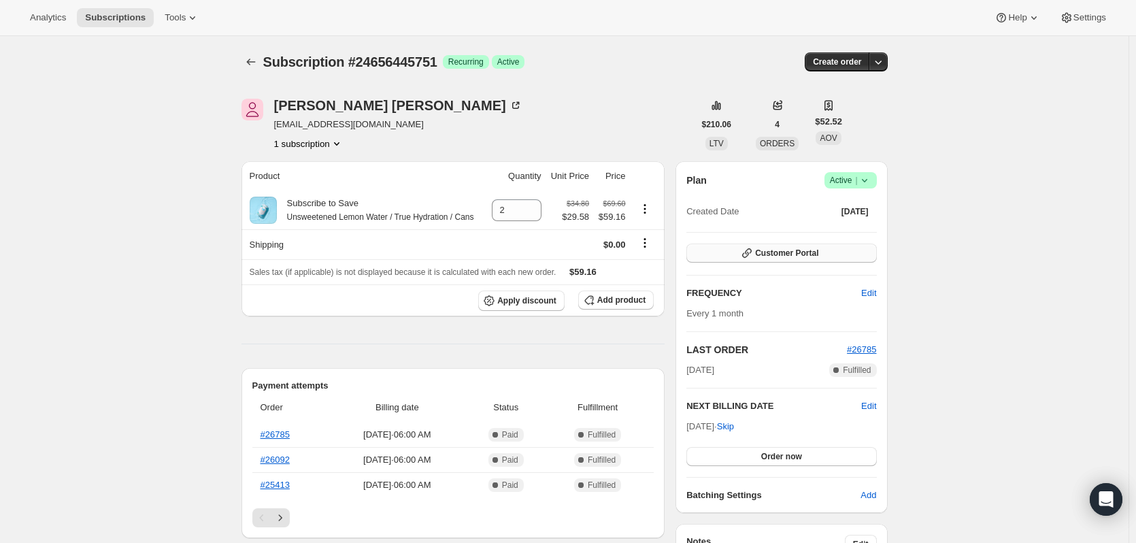
click at [752, 252] on icon "button" at bounding box center [747, 253] width 10 height 10
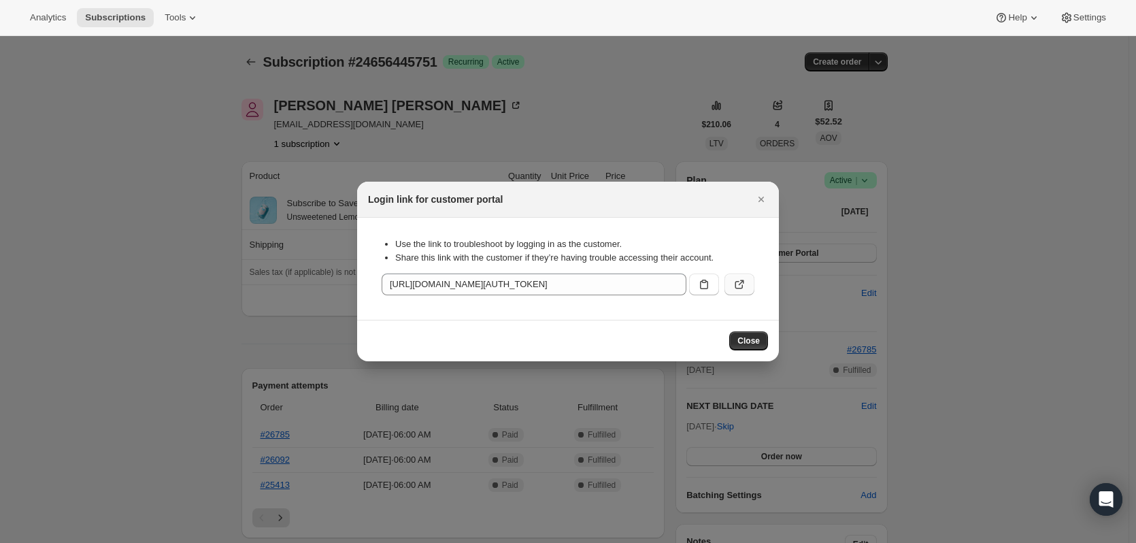
click at [737, 286] on icon ":r1i:" at bounding box center [740, 285] width 14 height 14
click at [758, 202] on icon "Close" at bounding box center [761, 199] width 14 height 14
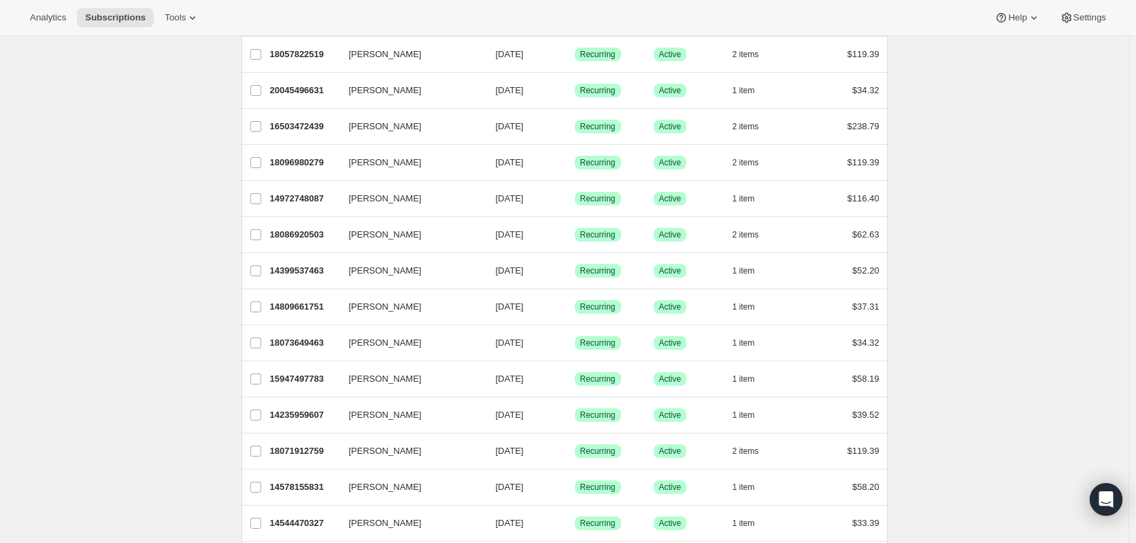
scroll to position [1020, 0]
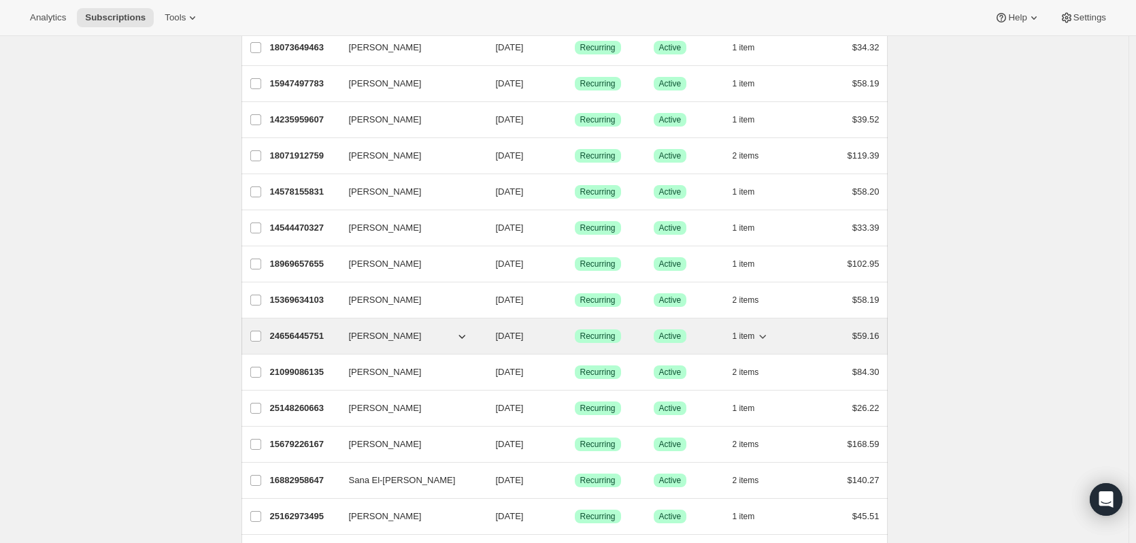
click at [466, 336] on icon "button" at bounding box center [462, 336] width 14 height 14
click at [318, 329] on p "24656445751" at bounding box center [304, 336] width 68 height 14
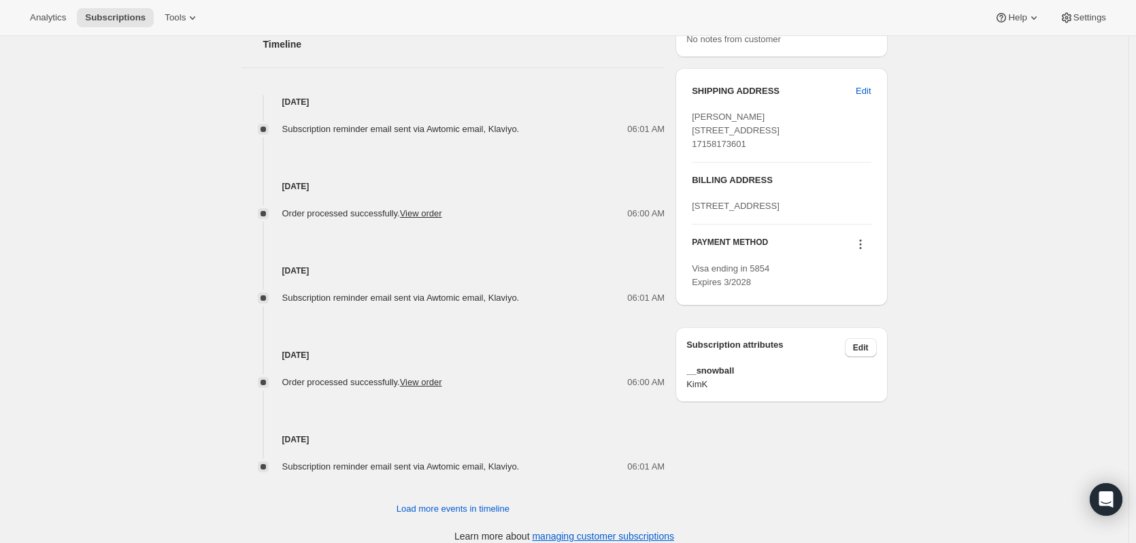
scroll to position [541, 0]
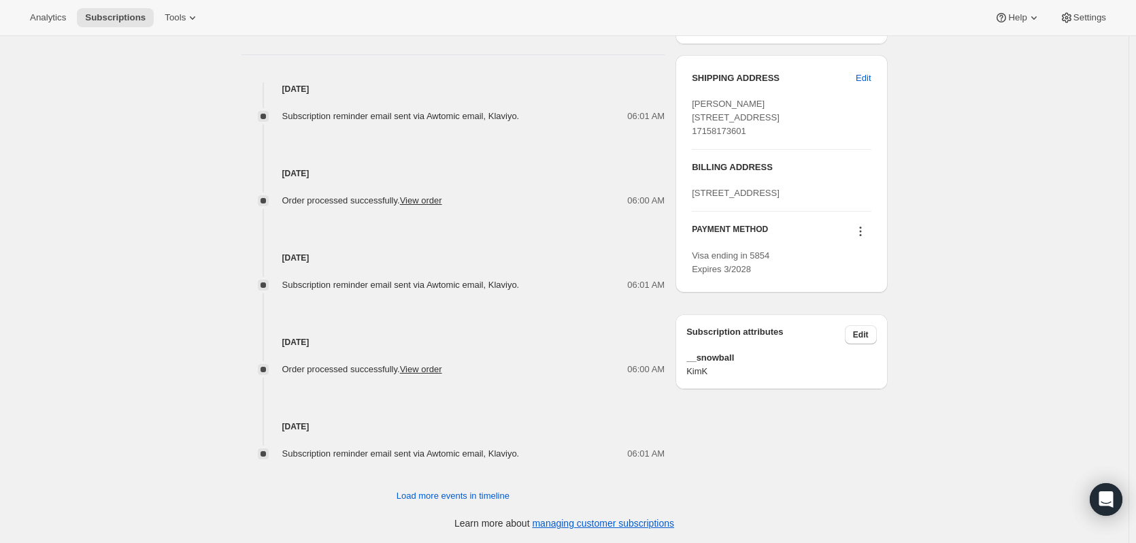
click at [953, 415] on div "Subscription #24656445751. This page is ready Subscription #24656445751 Success…" at bounding box center [564, 19] width 1128 height 1048
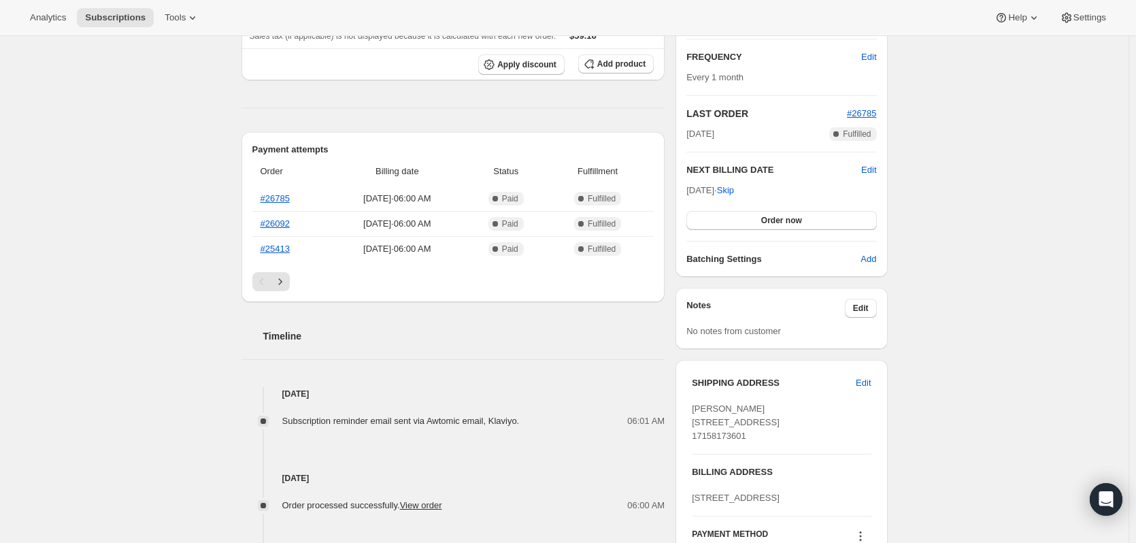
scroll to position [0, 0]
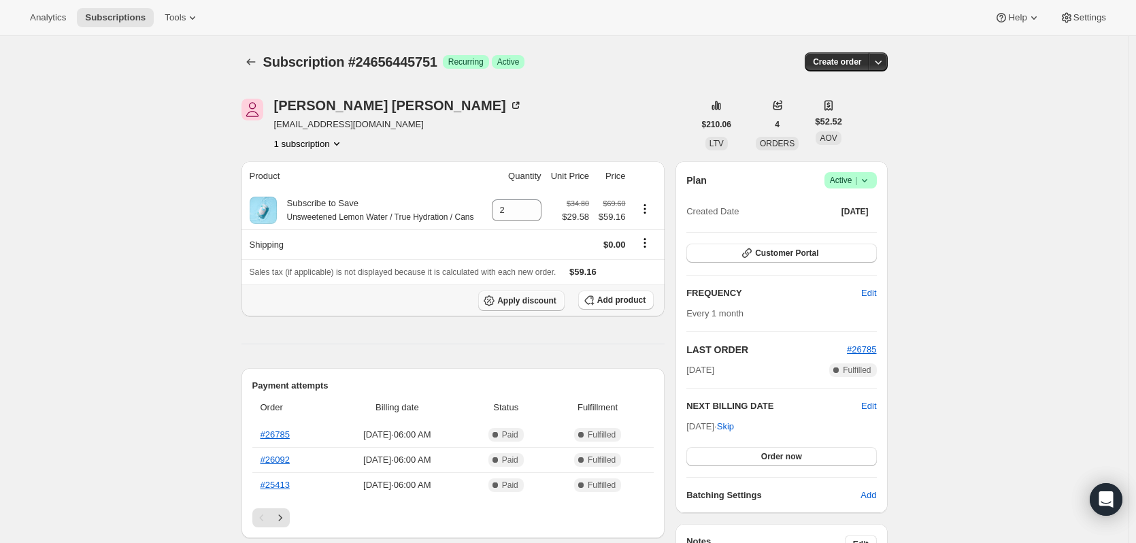
click at [507, 301] on span "Apply discount" at bounding box center [526, 300] width 59 height 11
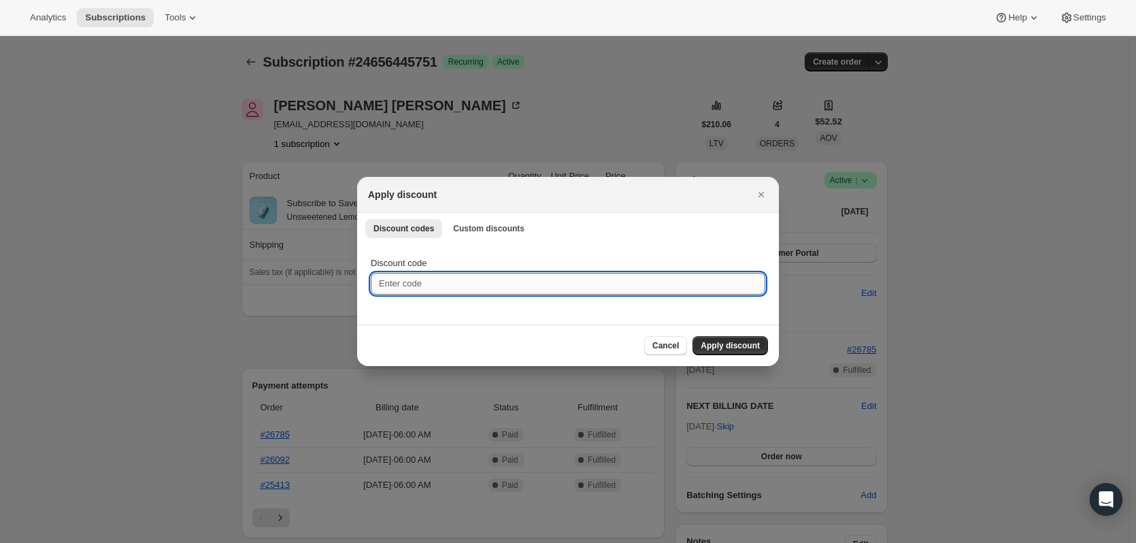
click at [439, 285] on input "Discount code" at bounding box center [568, 284] width 394 height 22
type input "kboylan"
click at [743, 343] on span "Apply discount" at bounding box center [730, 345] width 59 height 11
